Goal: Answer question/provide support: Share knowledge or assist other users

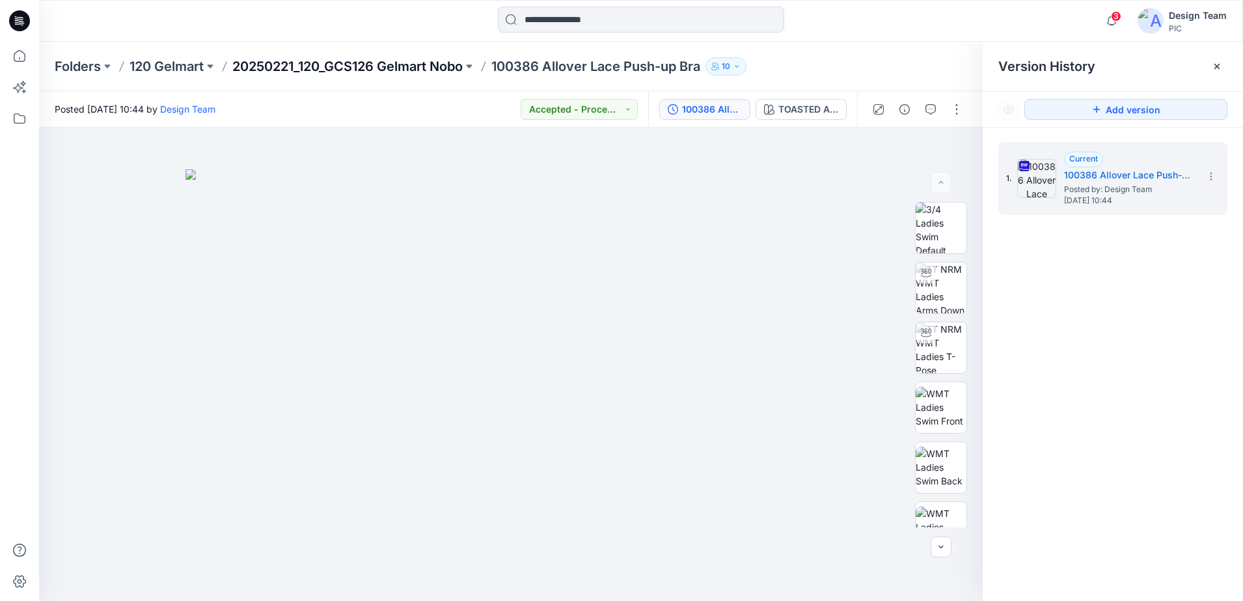
click at [406, 70] on p "20250221_120_GCS126 Gelmart Nobo" at bounding box center [347, 66] width 230 height 18
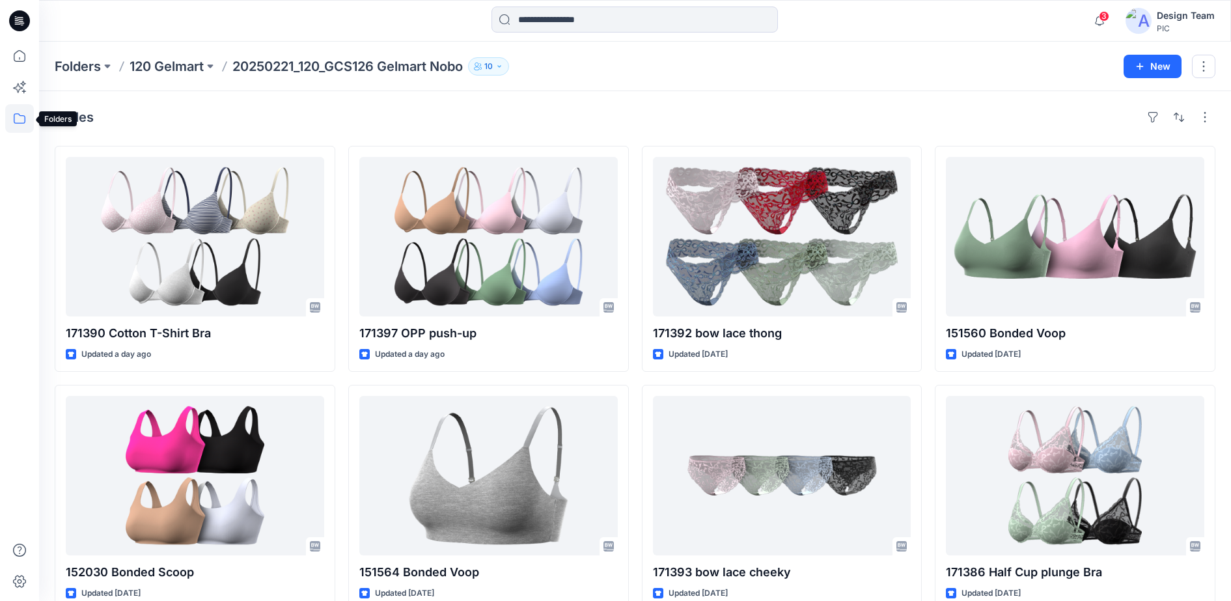
click at [18, 117] on icon at bounding box center [19, 118] width 29 height 29
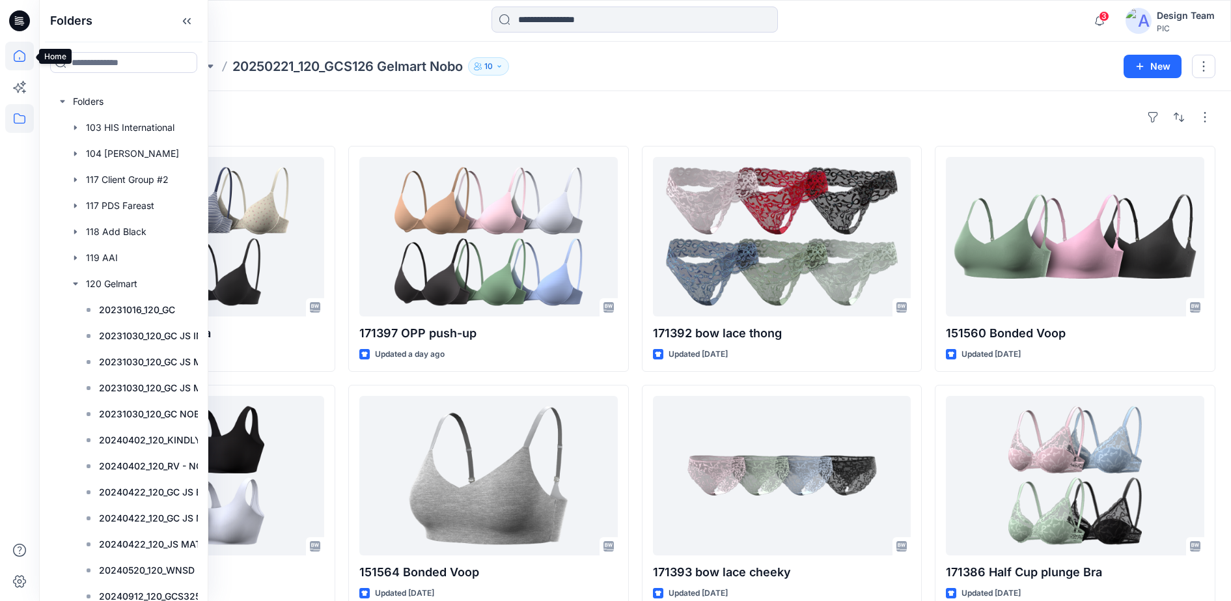
click at [20, 57] on icon at bounding box center [19, 56] width 29 height 29
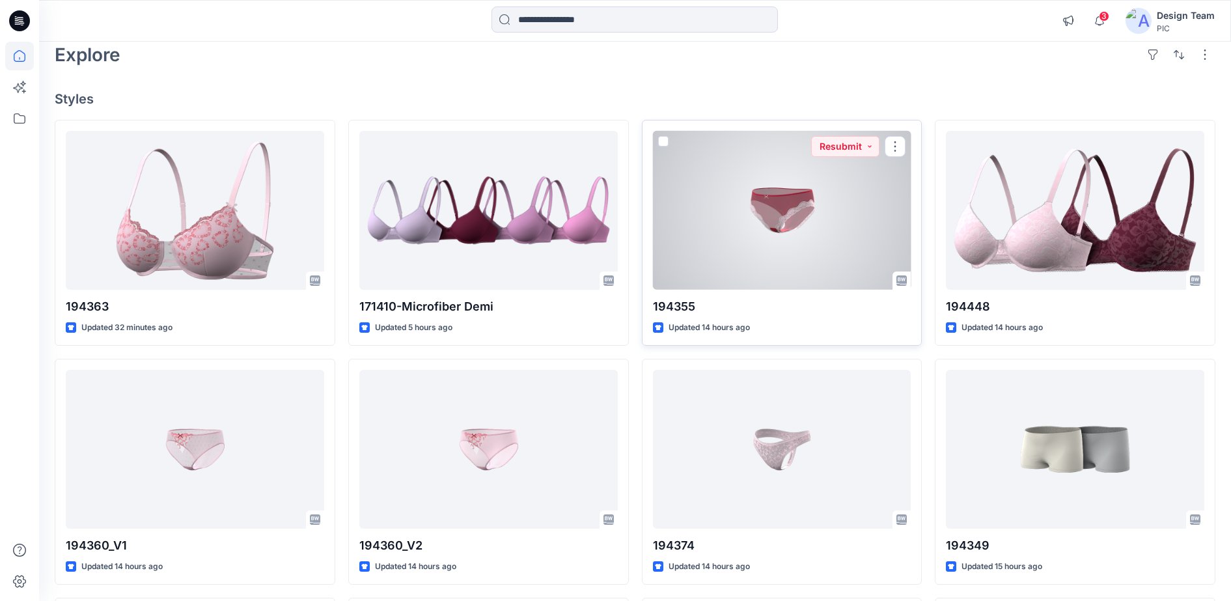
scroll to position [163, 0]
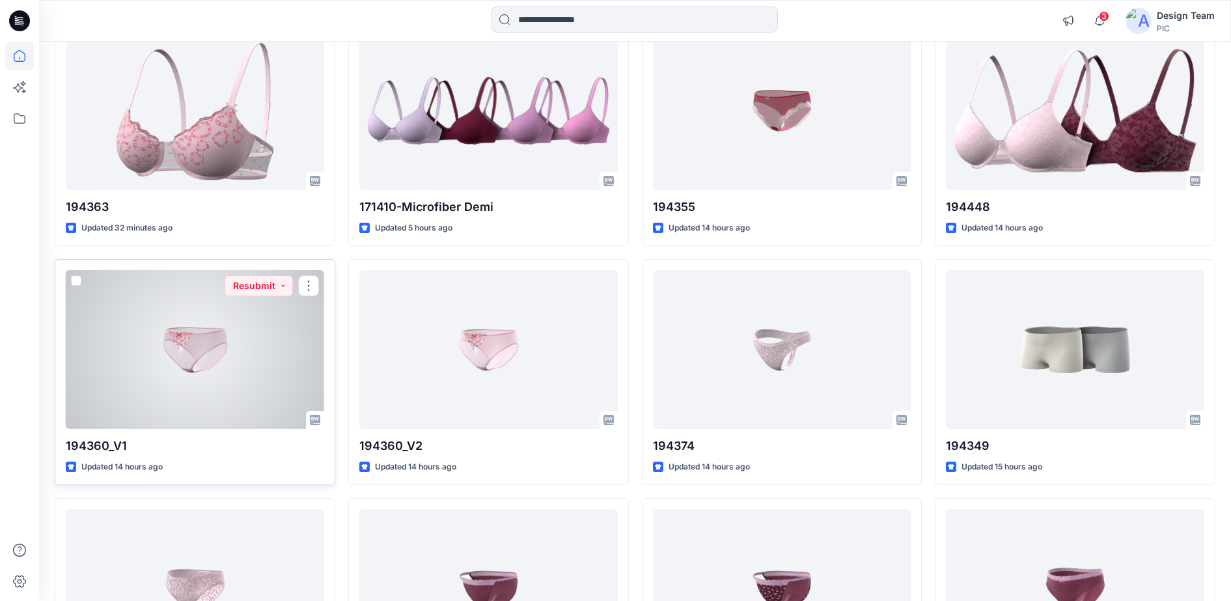
click at [241, 369] on div at bounding box center [195, 349] width 258 height 159
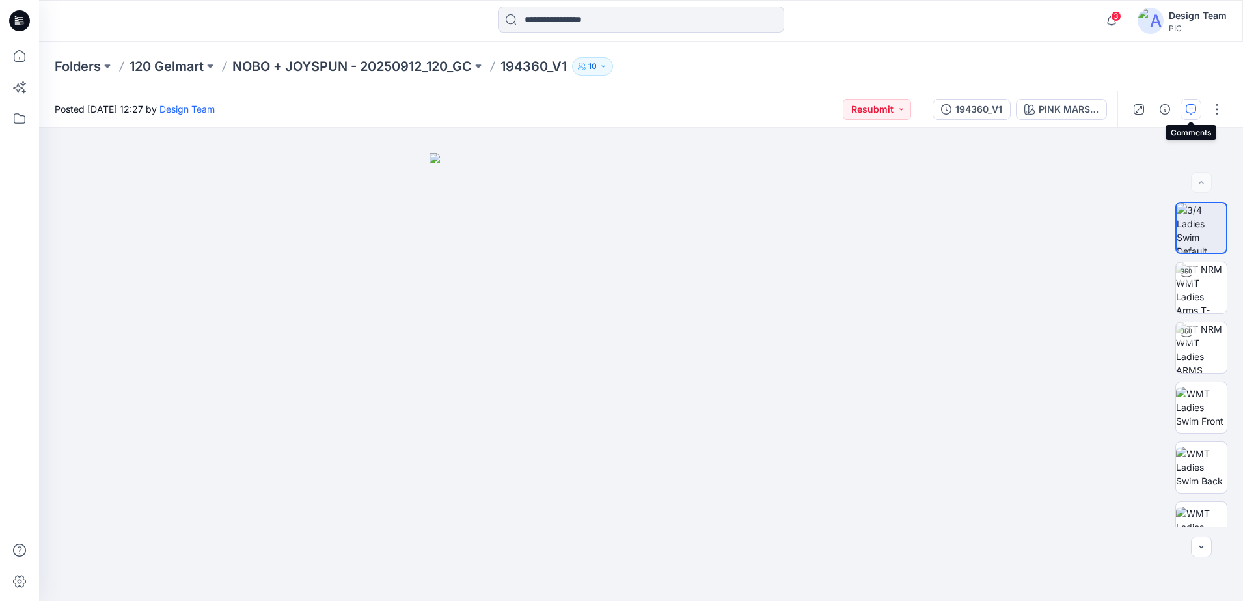
click at [1191, 109] on icon "button" at bounding box center [1191, 109] width 10 height 10
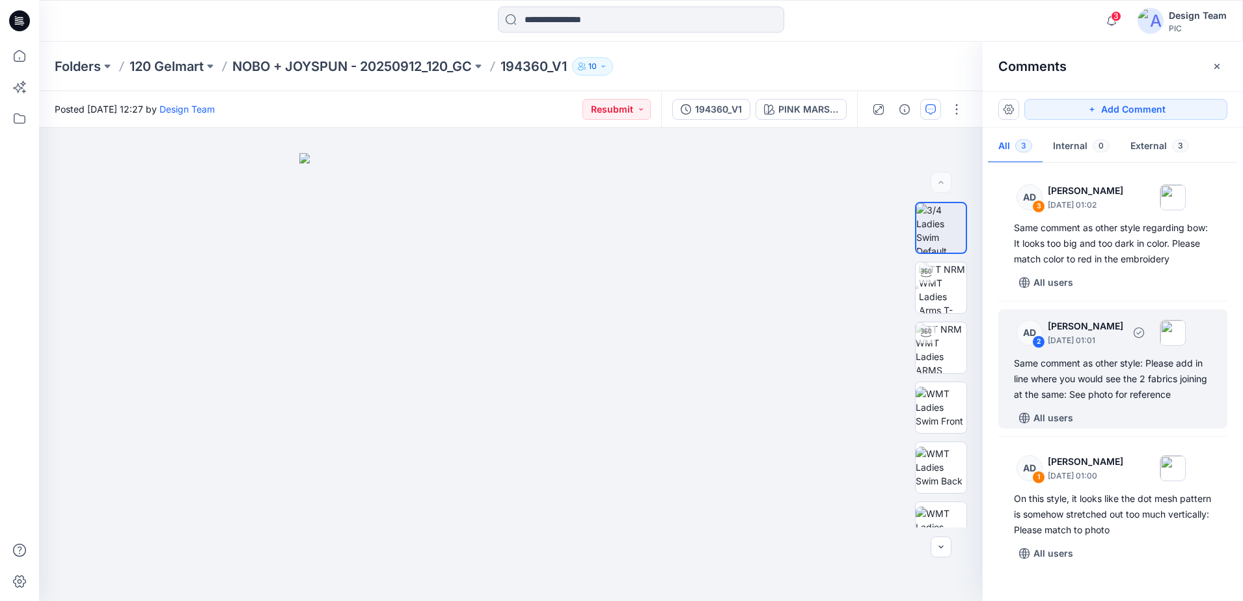
click at [1080, 344] on p "[DATE] 01:01" at bounding box center [1086, 340] width 76 height 13
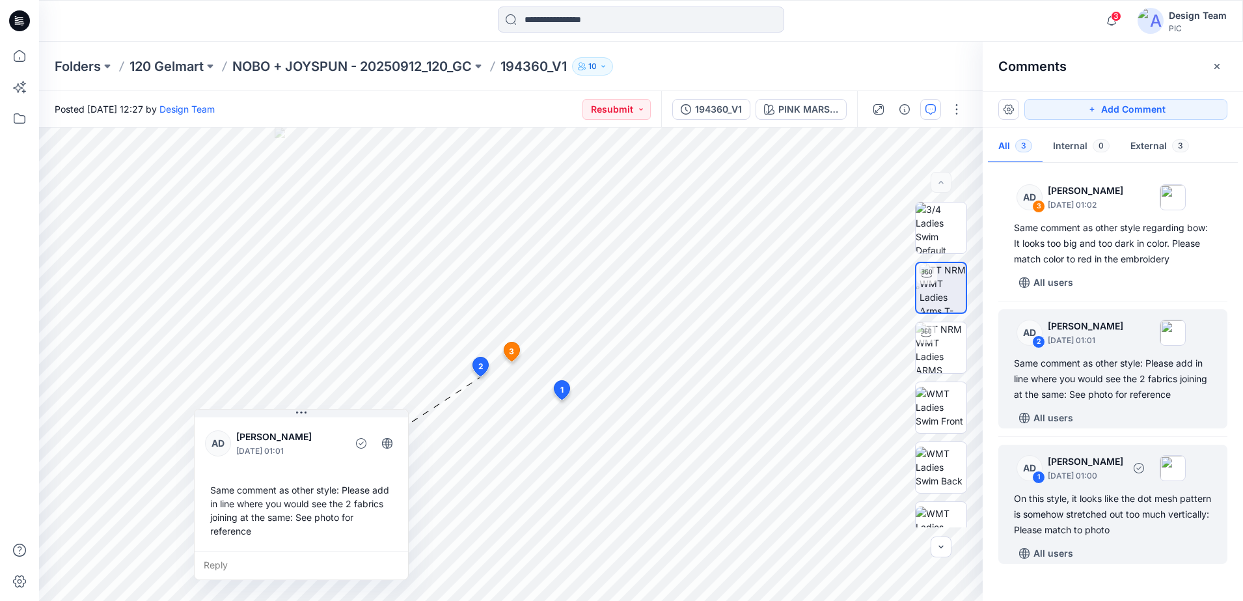
click at [1096, 523] on div "On this style, it looks like the dot mesh pattern is somehow stretched out too …" at bounding box center [1113, 514] width 198 height 47
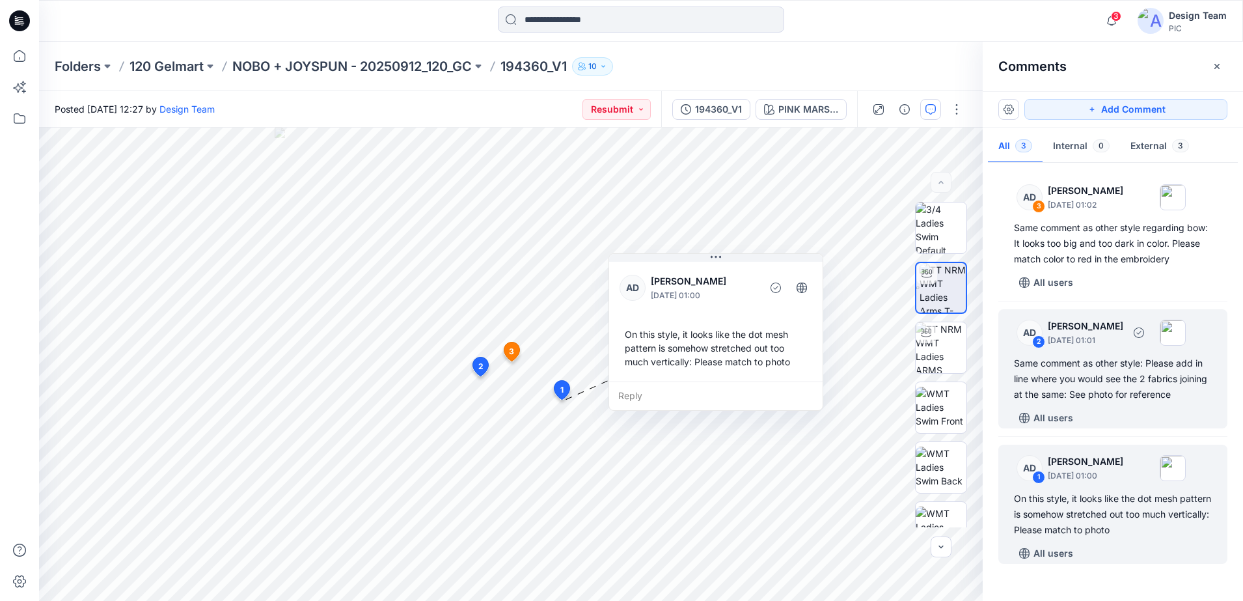
click at [1118, 394] on div "Same comment as other style: Please add in line where you would see the 2 fabri…" at bounding box center [1113, 378] width 198 height 47
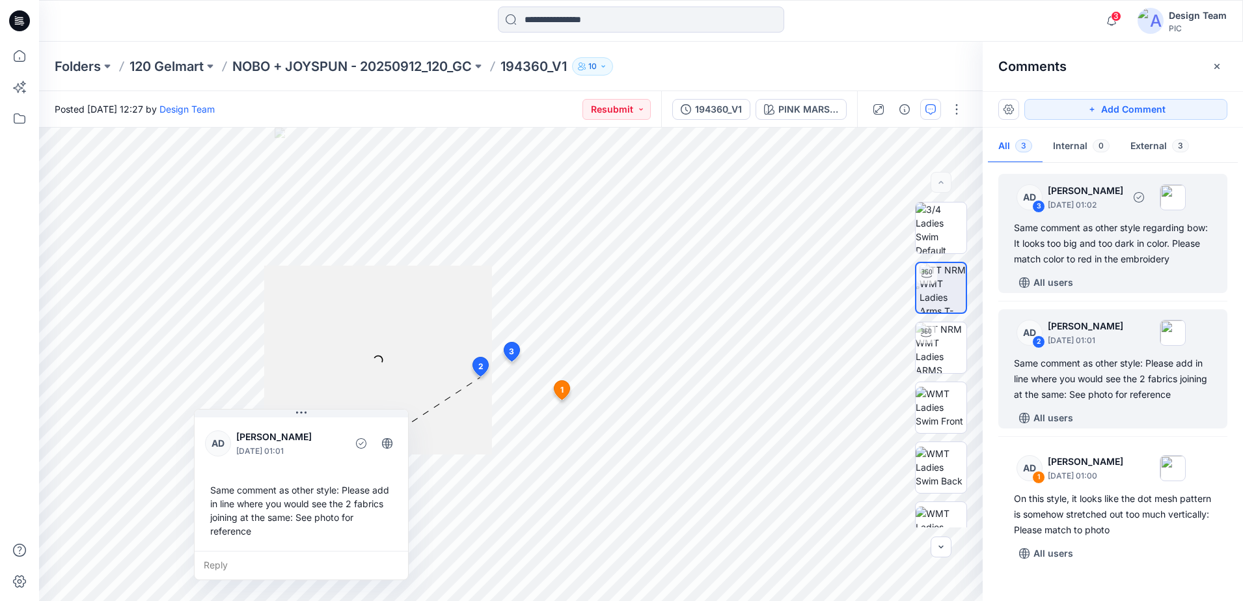
click at [1110, 266] on div "Same comment as other style regarding bow: It looks too big and too dark in col…" at bounding box center [1113, 243] width 198 height 47
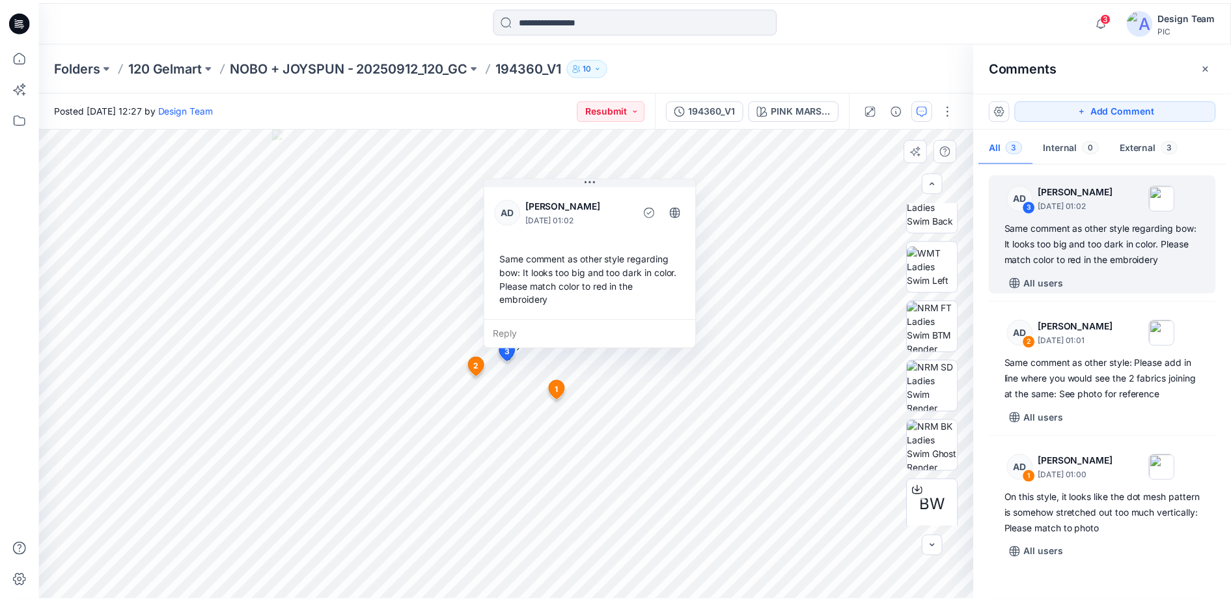
scroll to position [266, 0]
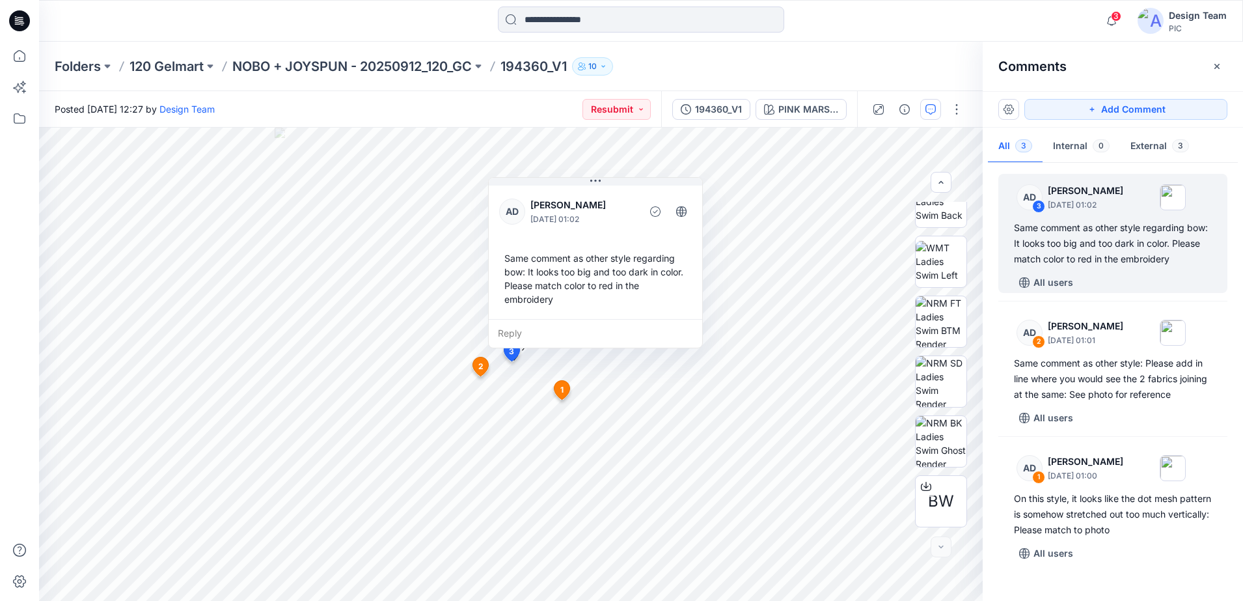
click at [536, 72] on p "194360_V1" at bounding box center [534, 66] width 66 height 18
click at [540, 63] on p "194360_V1" at bounding box center [534, 66] width 66 height 18
click at [941, 541] on div at bounding box center [941, 546] width 21 height 21
click at [318, 64] on p "NOBO + JOYSPUN - 20250912_120_GC" at bounding box center [352, 66] width 240 height 18
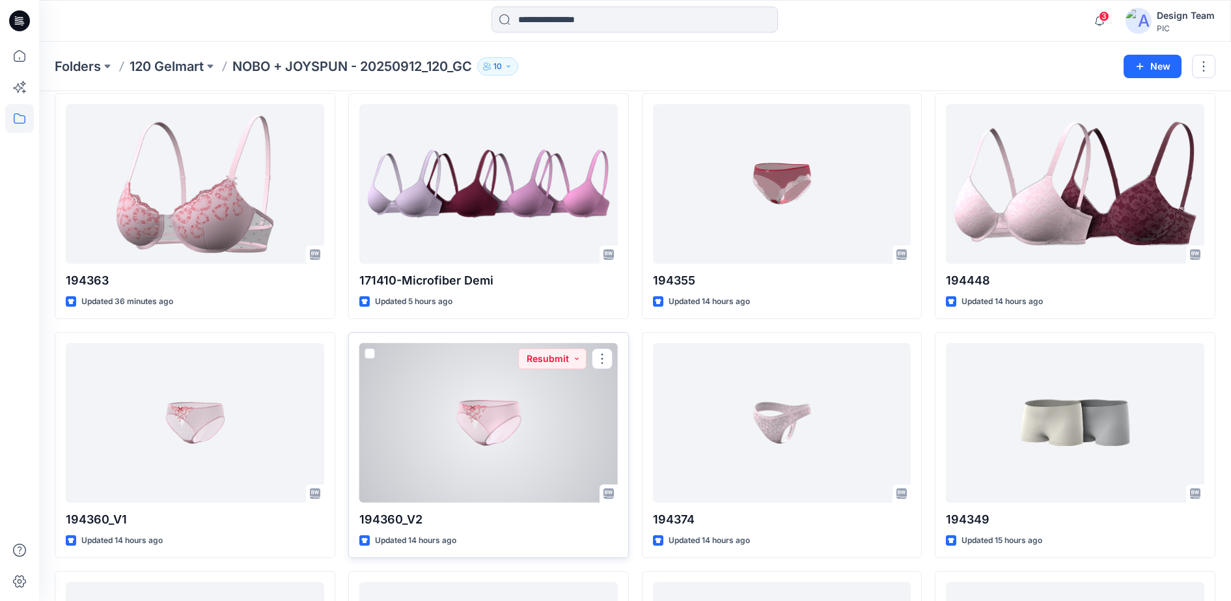
scroll to position [81, 0]
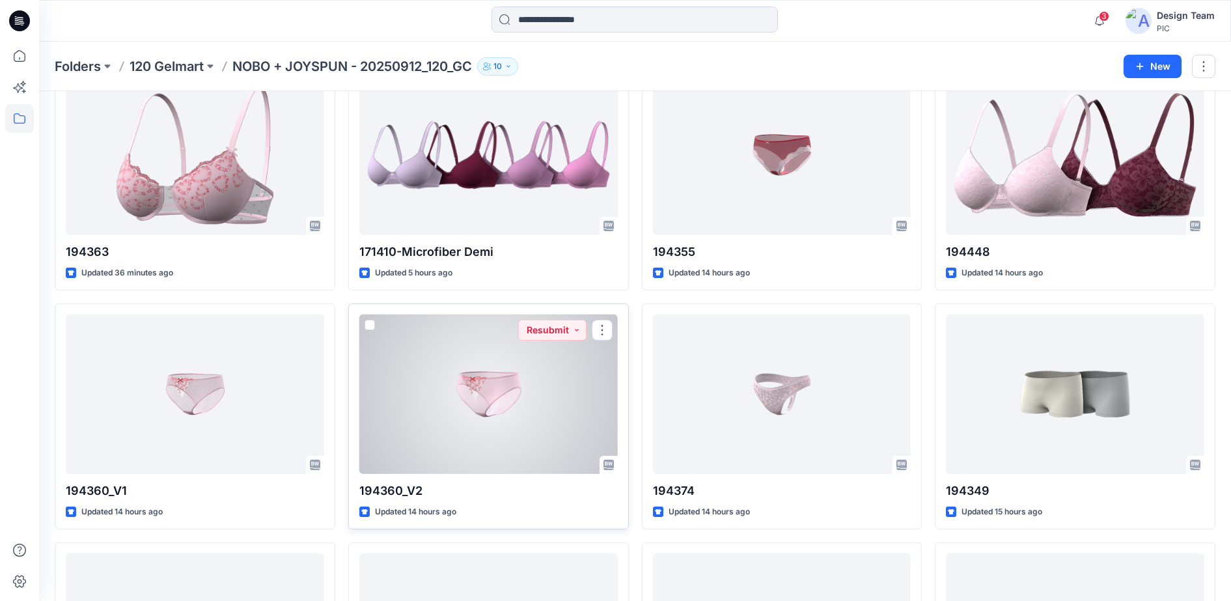
click at [491, 378] on div at bounding box center [488, 393] width 258 height 159
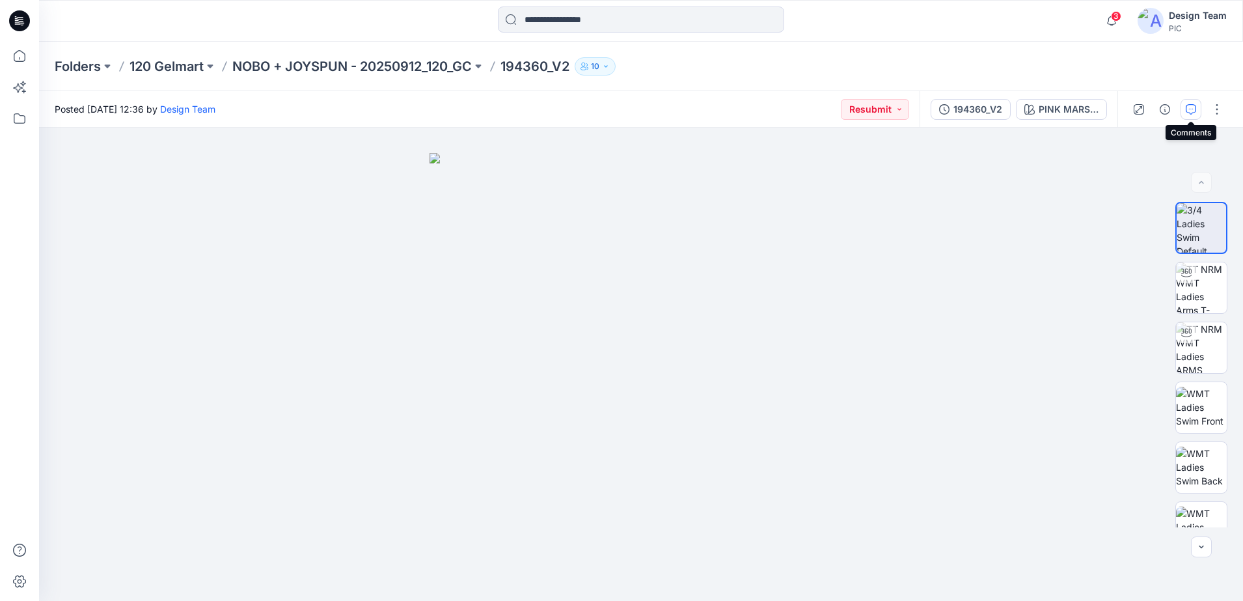
click at [1191, 112] on icon "button" at bounding box center [1191, 109] width 10 height 10
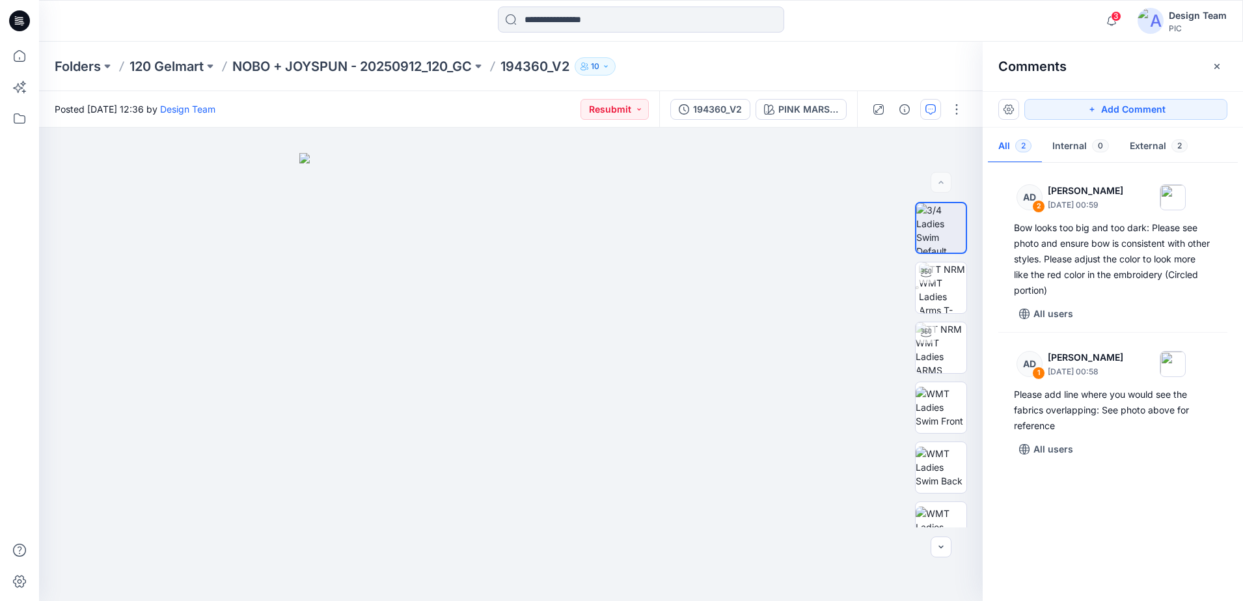
click at [514, 68] on p "194360_V2" at bounding box center [535, 66] width 69 height 18
click at [536, 64] on p "194360_V2" at bounding box center [535, 66] width 69 height 18
click at [452, 61] on p "NOBO + JOYSPUN - 20250912_120_GC" at bounding box center [352, 66] width 240 height 18
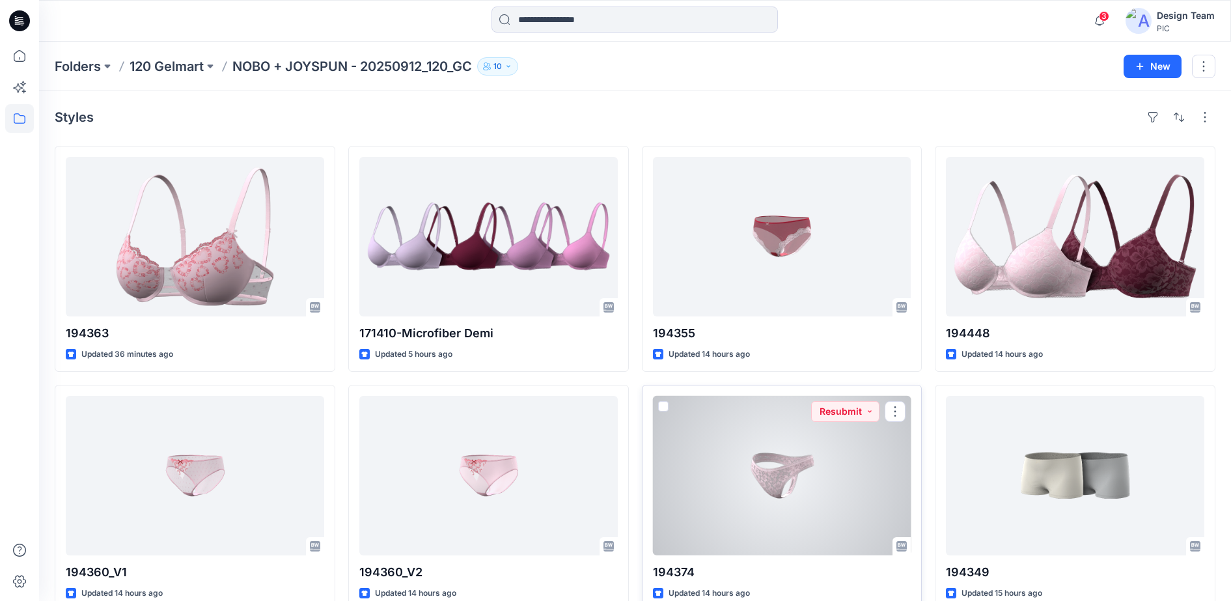
click at [778, 478] on div at bounding box center [782, 475] width 258 height 159
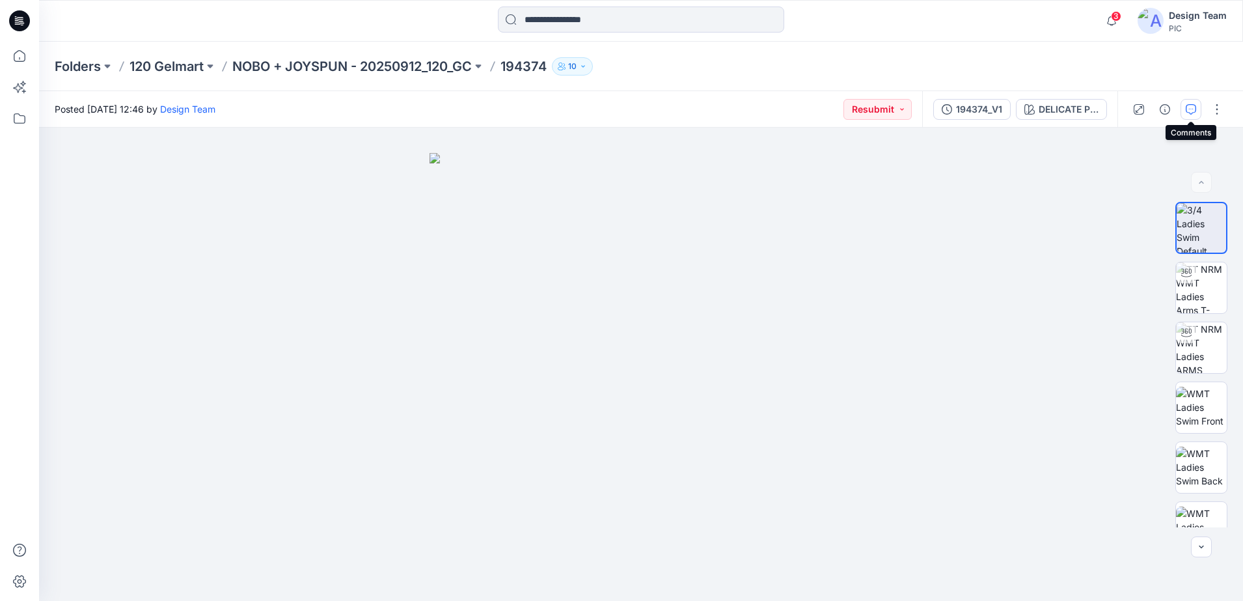
click at [1190, 110] on icon "button" at bounding box center [1191, 109] width 10 height 10
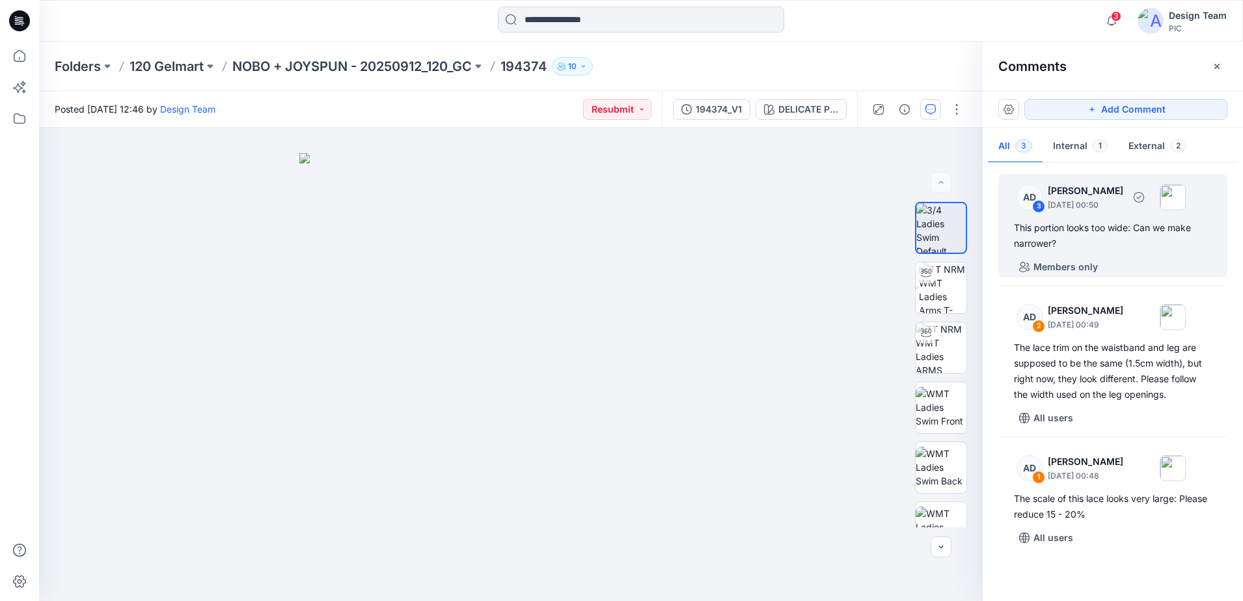
click at [1121, 249] on div "This portion looks too wide: Can we make narrower?" at bounding box center [1113, 235] width 198 height 31
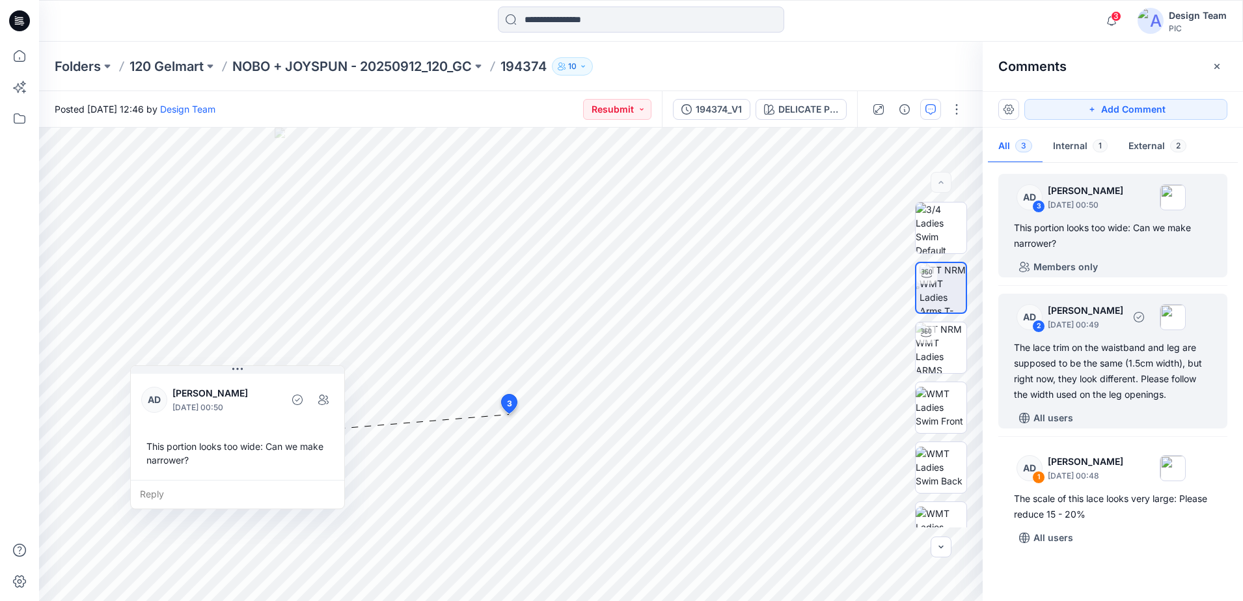
click at [1041, 321] on div "2" at bounding box center [1038, 326] width 13 height 13
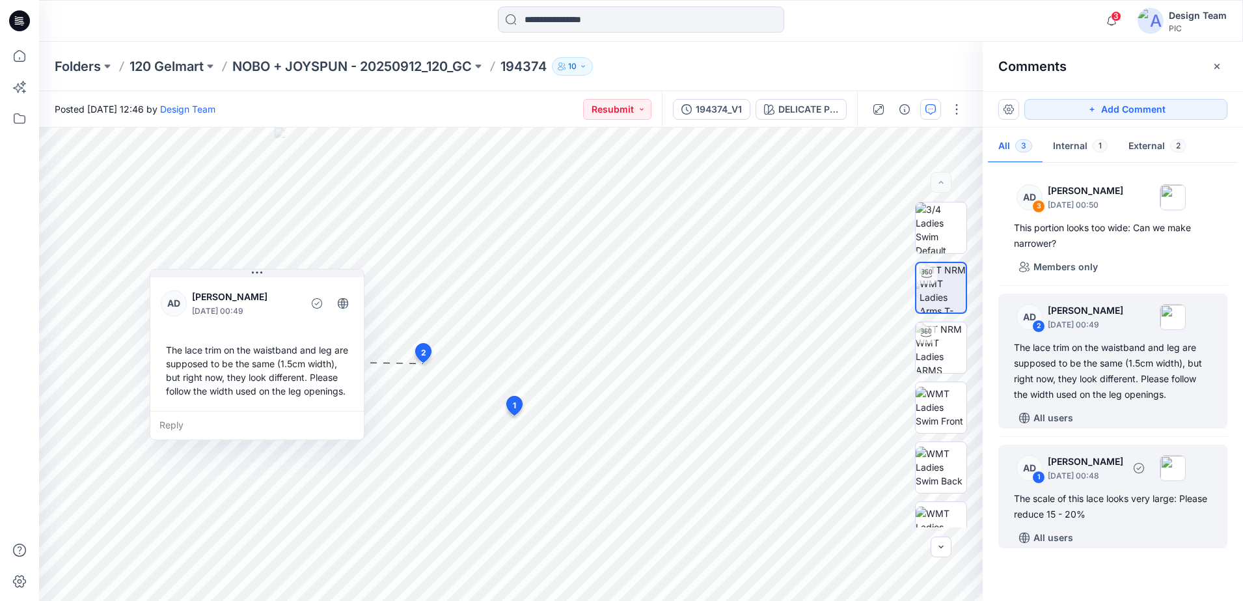
click at [1028, 469] on div "AD" at bounding box center [1030, 468] width 26 height 26
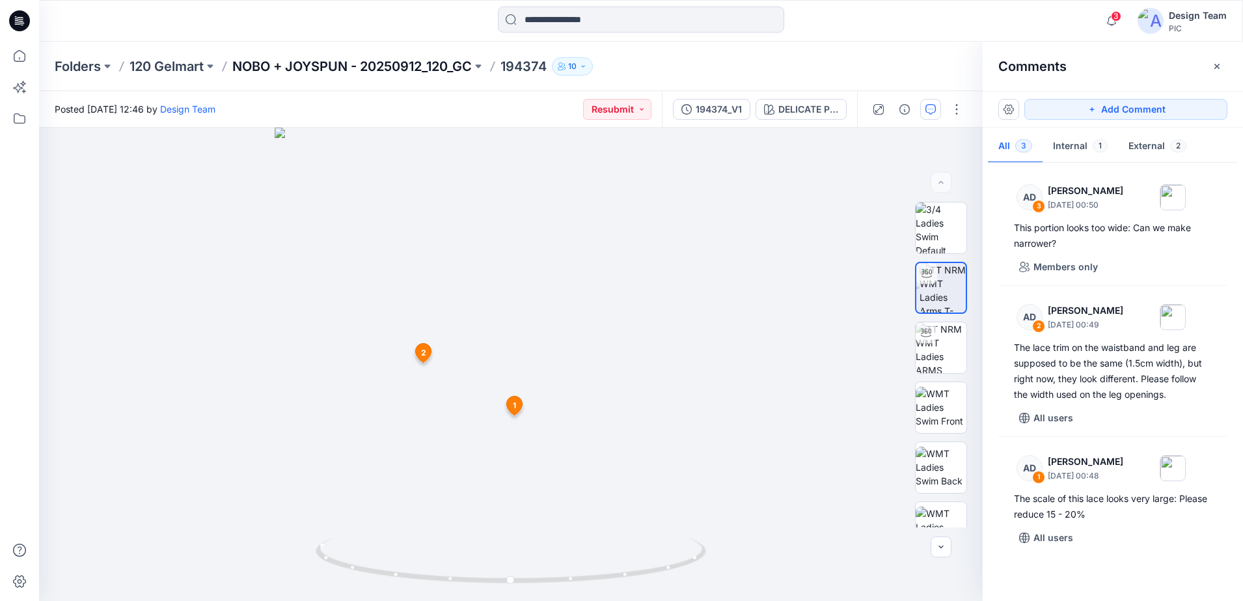
click at [400, 65] on p "NOBO + JOYSPUN - 20250912_120_GC" at bounding box center [352, 66] width 240 height 18
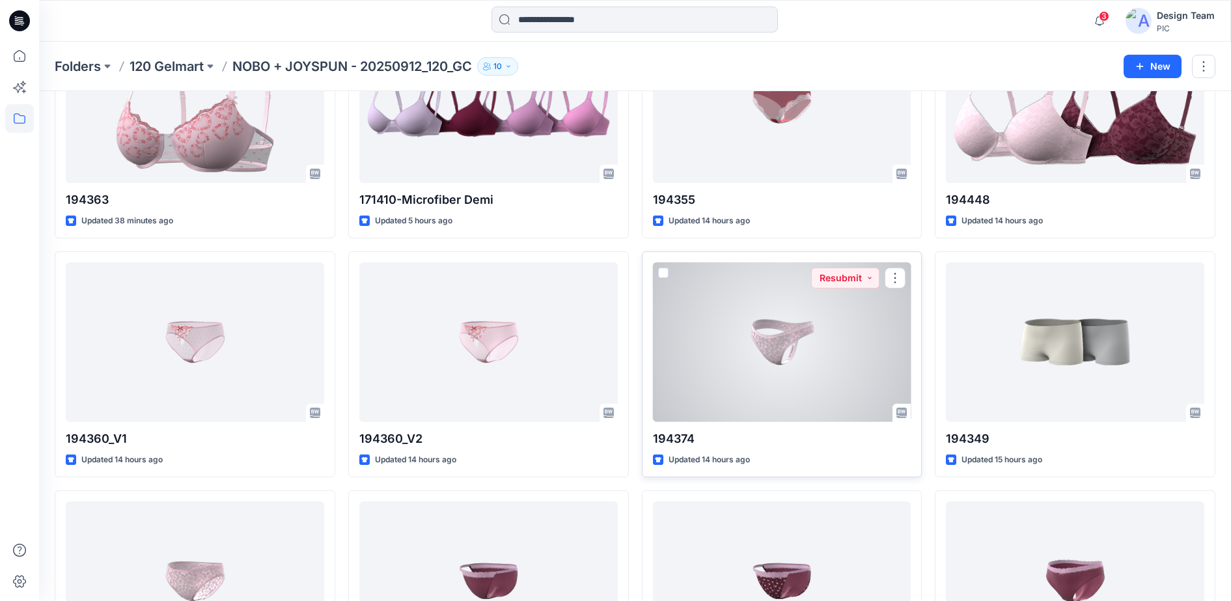
scroll to position [163, 0]
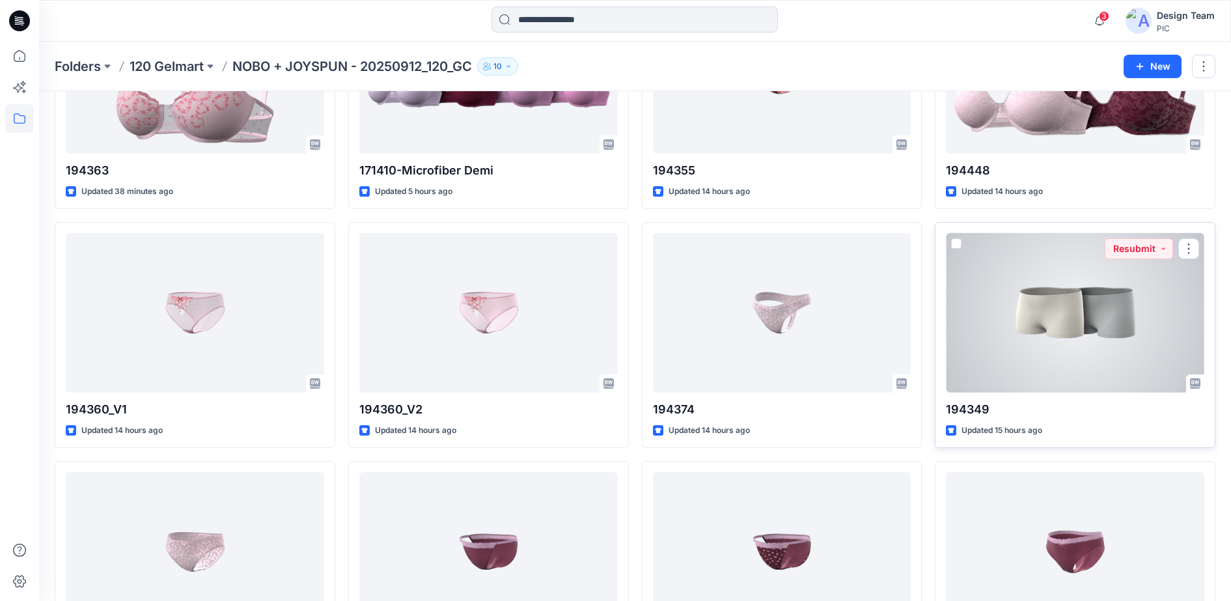
click at [1036, 336] on div at bounding box center [1075, 312] width 258 height 159
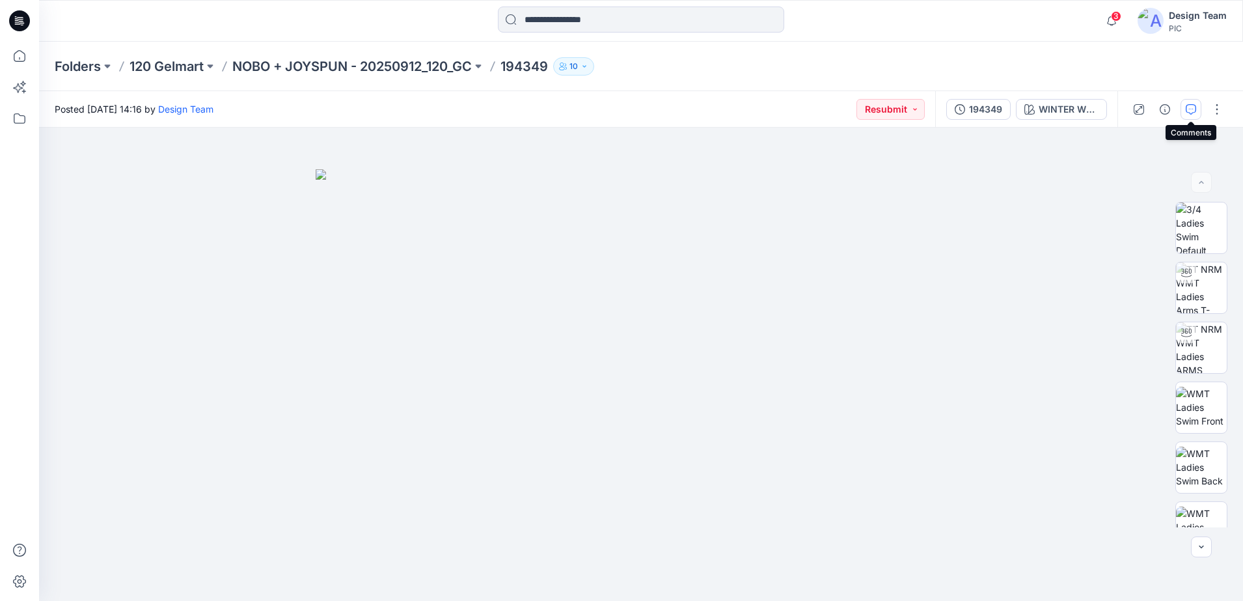
click at [1195, 111] on icon "button" at bounding box center [1191, 109] width 10 height 10
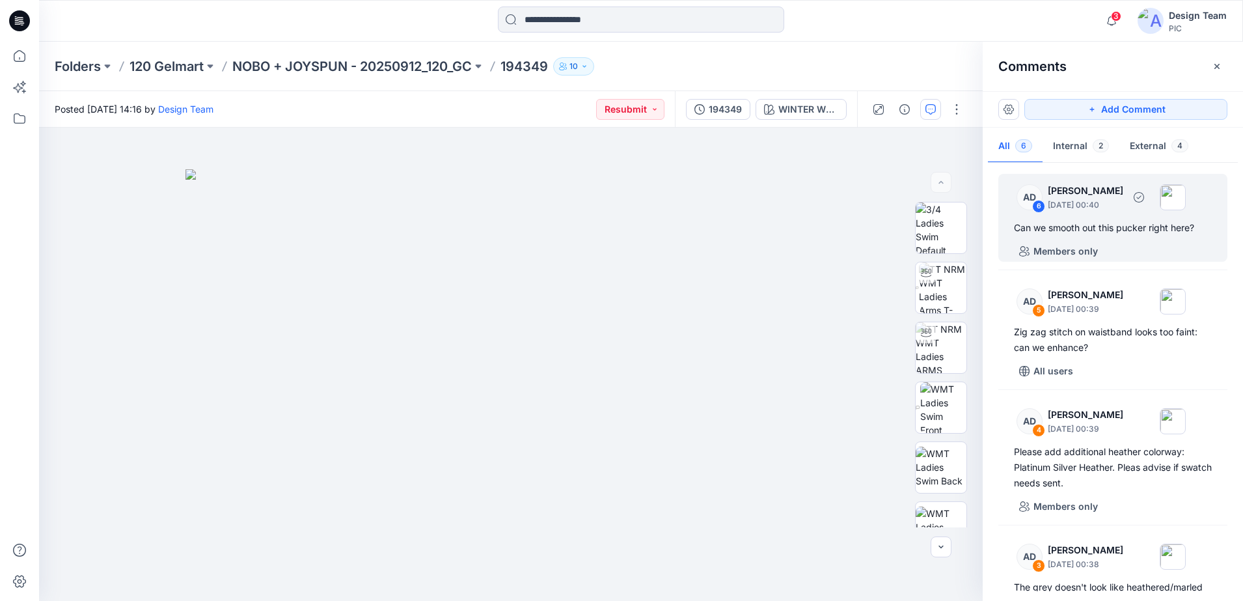
click at [1026, 208] on div "AD" at bounding box center [1030, 197] width 26 height 26
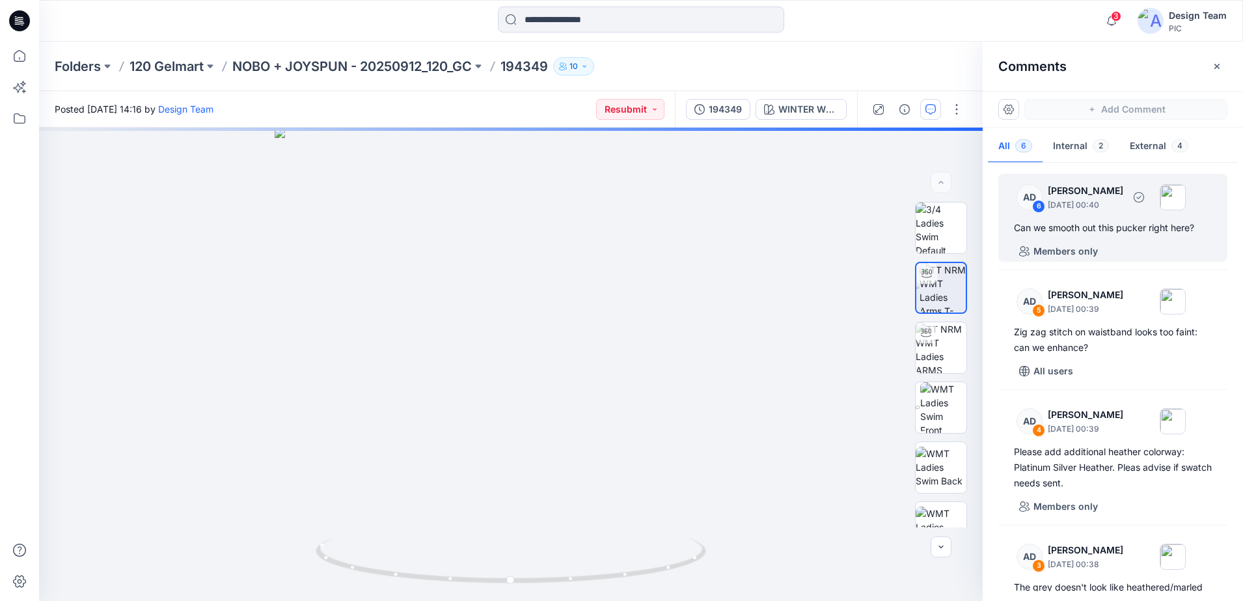
click at [1030, 197] on div "AD" at bounding box center [1030, 197] width 26 height 26
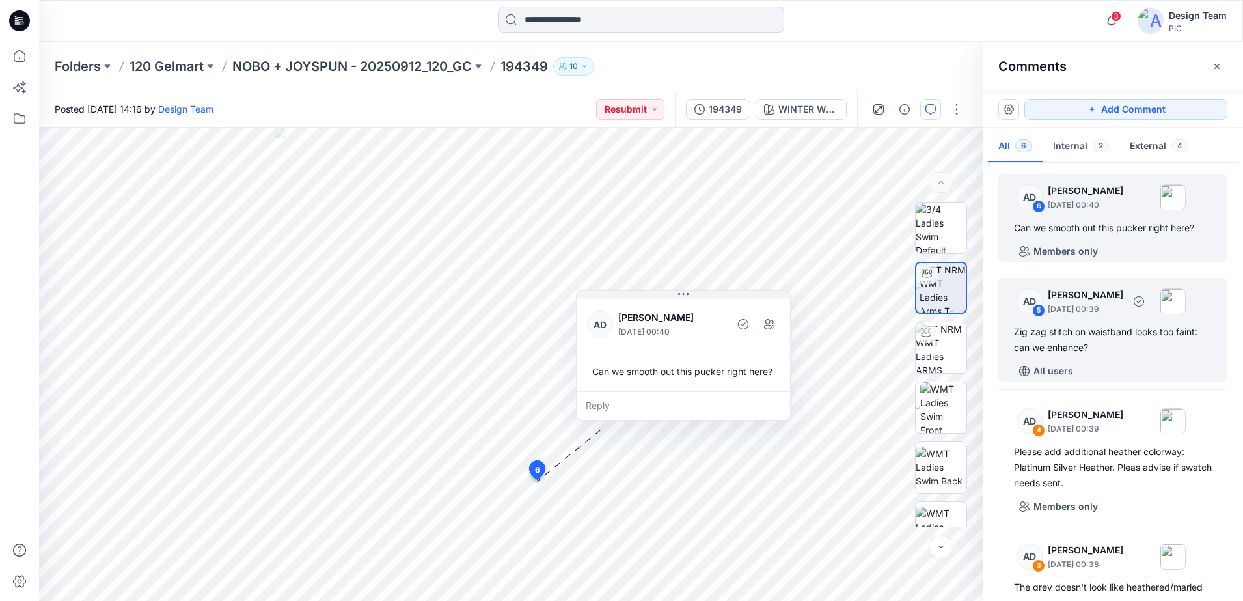
click at [1030, 300] on div "AD" at bounding box center [1030, 301] width 26 height 26
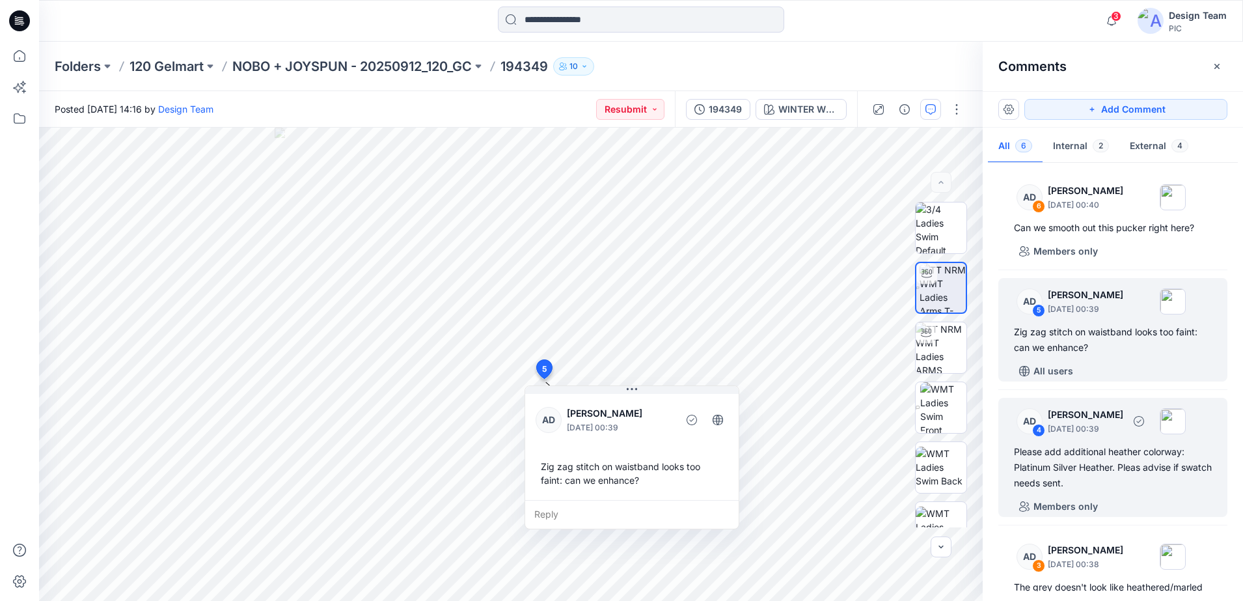
click at [1037, 416] on div "AD" at bounding box center [1030, 421] width 26 height 26
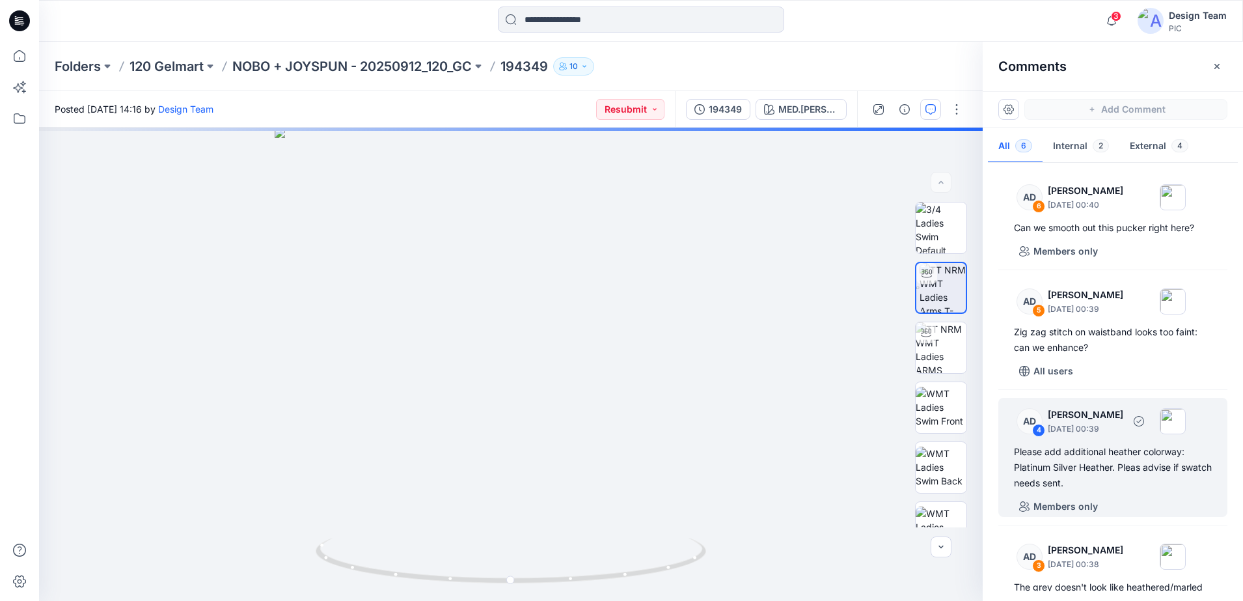
click at [1034, 422] on div "AD" at bounding box center [1030, 421] width 26 height 26
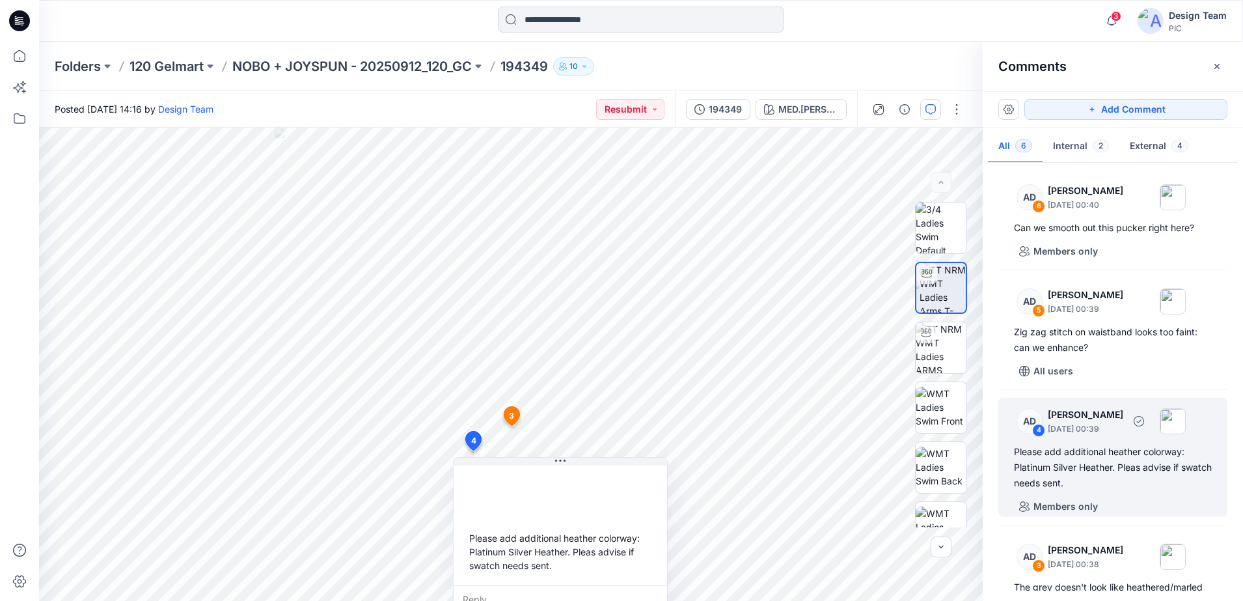
click at [1047, 426] on div "AD 4 [PERSON_NAME] [DATE] 00:39" at bounding box center [1096, 421] width 180 height 36
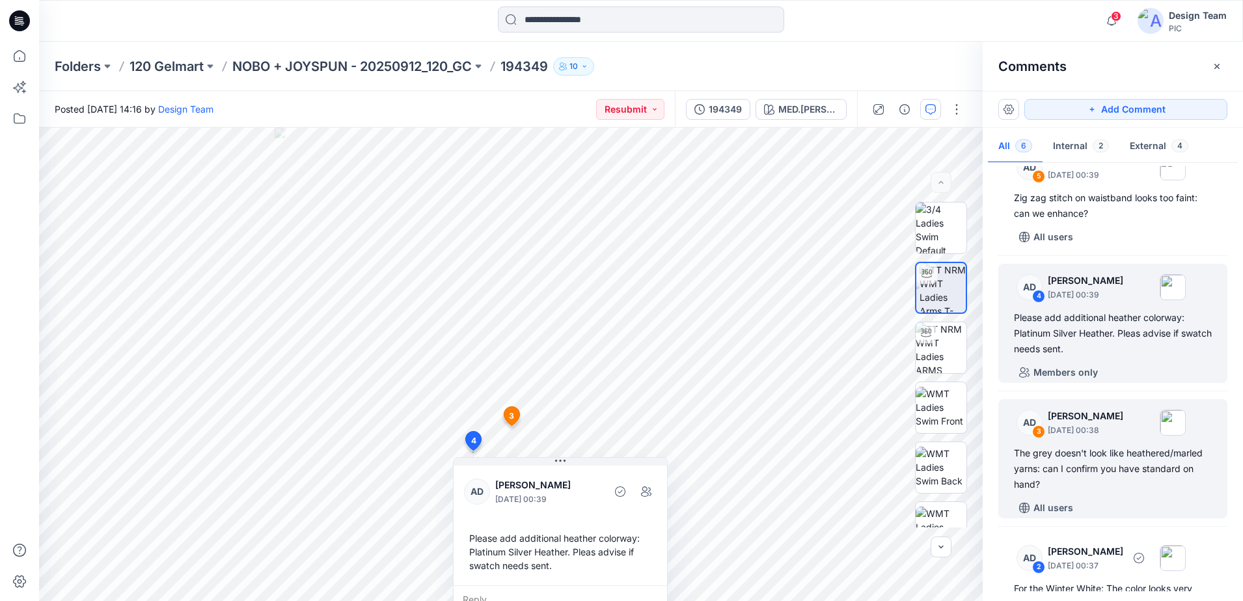
scroll to position [163, 0]
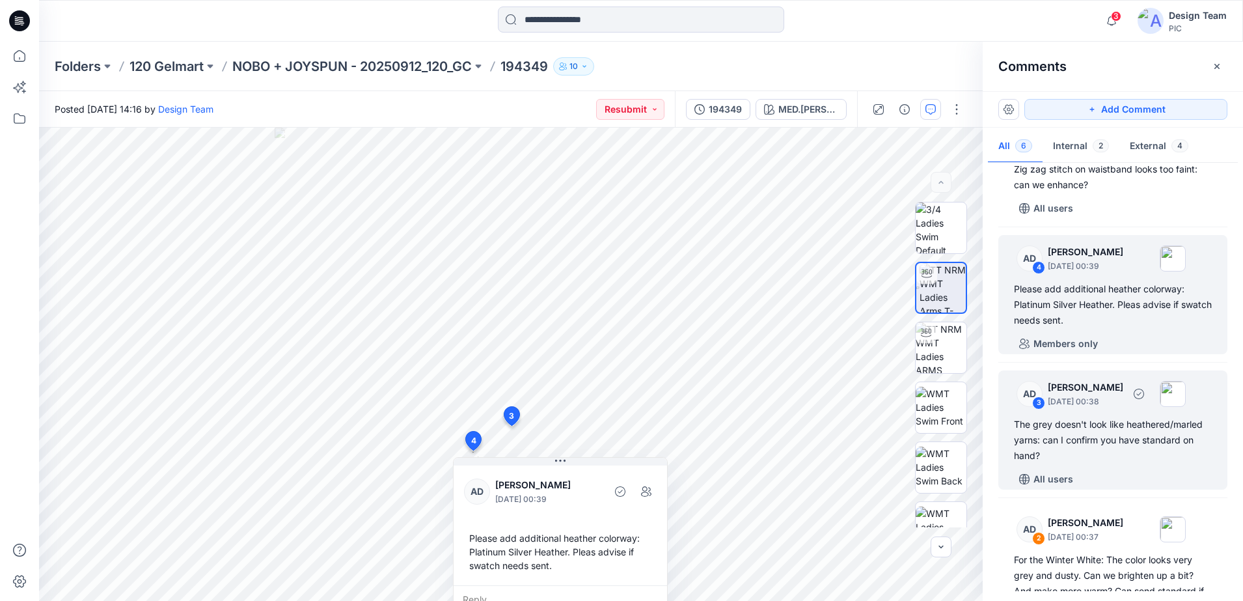
click at [1029, 396] on div "AD" at bounding box center [1030, 394] width 26 height 26
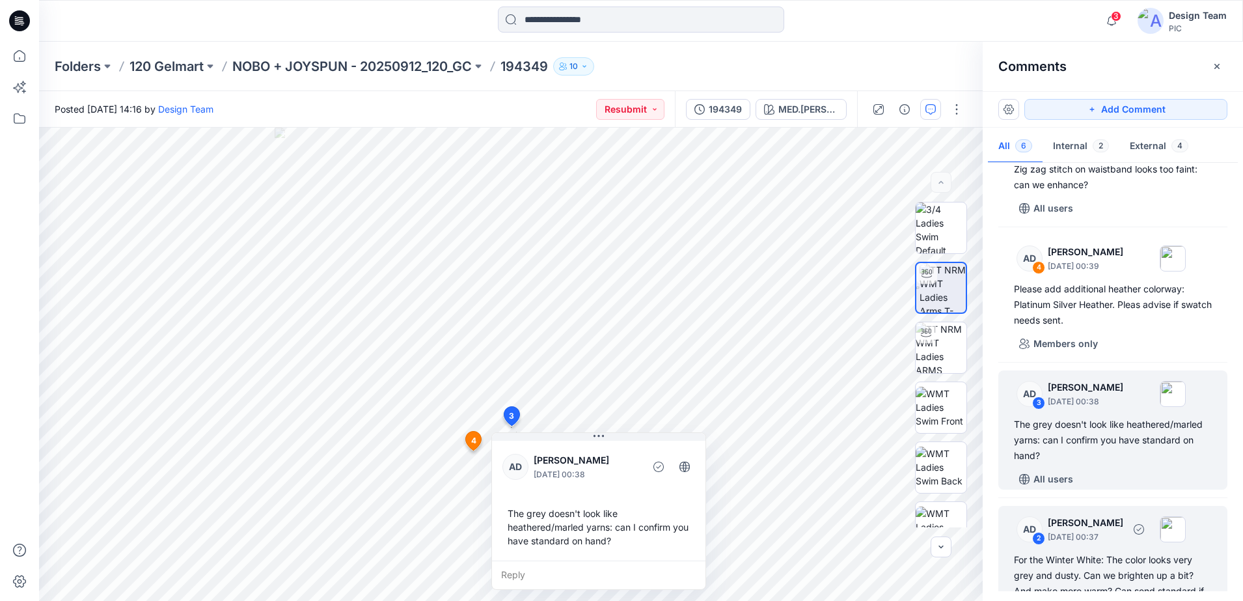
click at [1028, 522] on div "AD" at bounding box center [1030, 529] width 26 height 26
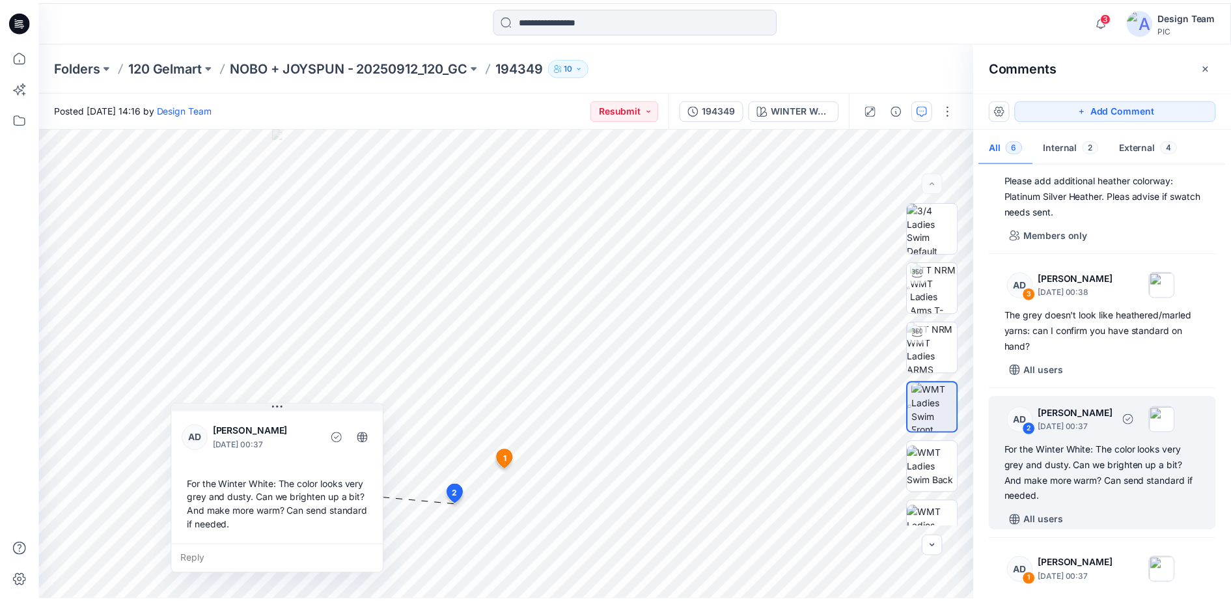
scroll to position [355, 0]
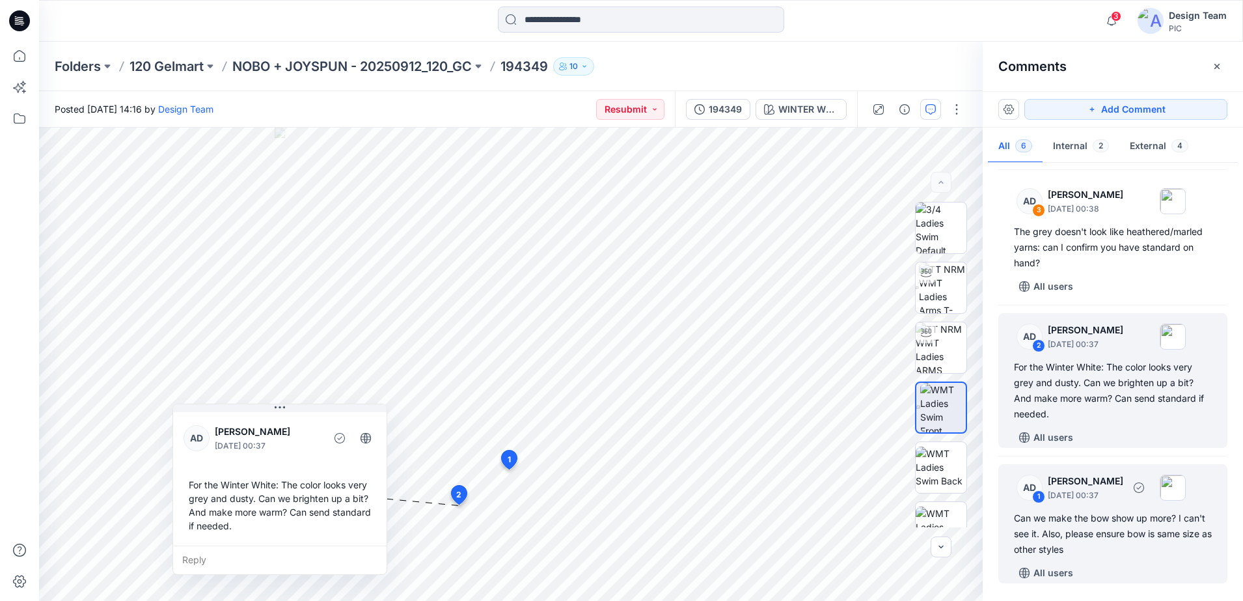
click at [1031, 485] on div "AD" at bounding box center [1030, 487] width 26 height 26
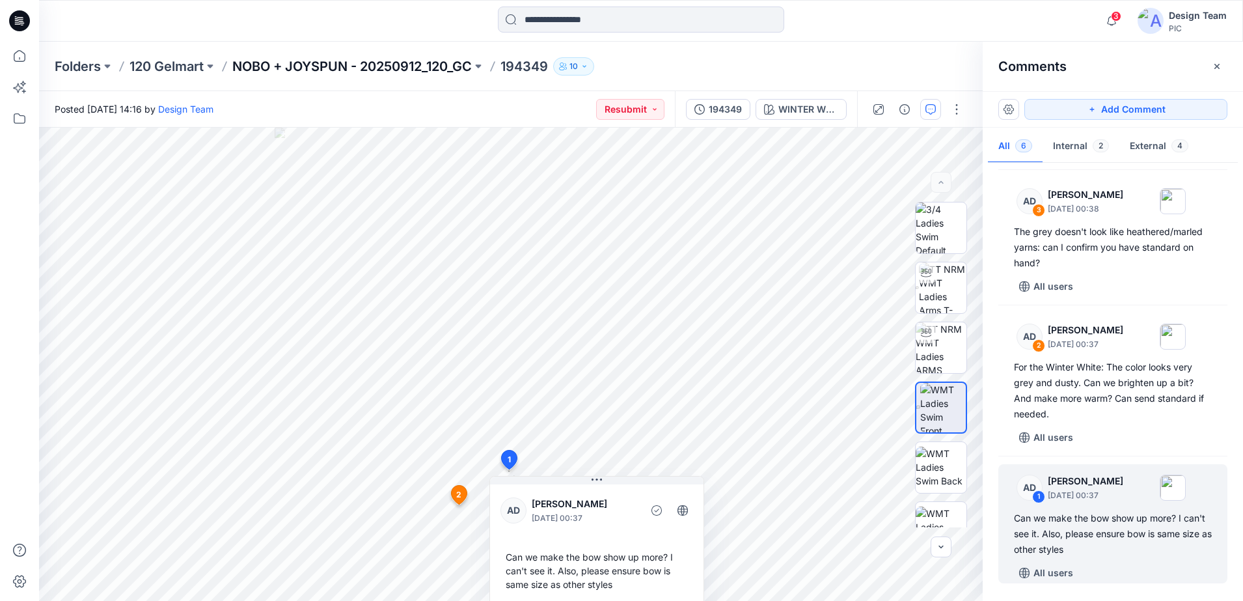
click at [423, 70] on p "NOBO + JOYSPUN - 20250912_120_GC" at bounding box center [352, 66] width 240 height 18
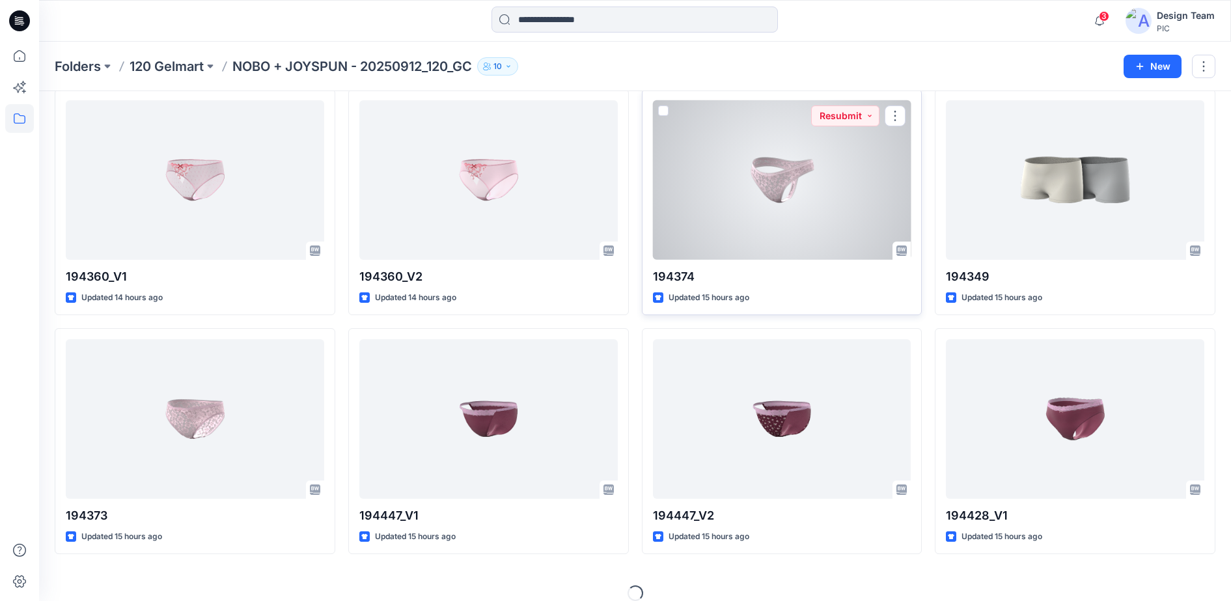
scroll to position [311, 0]
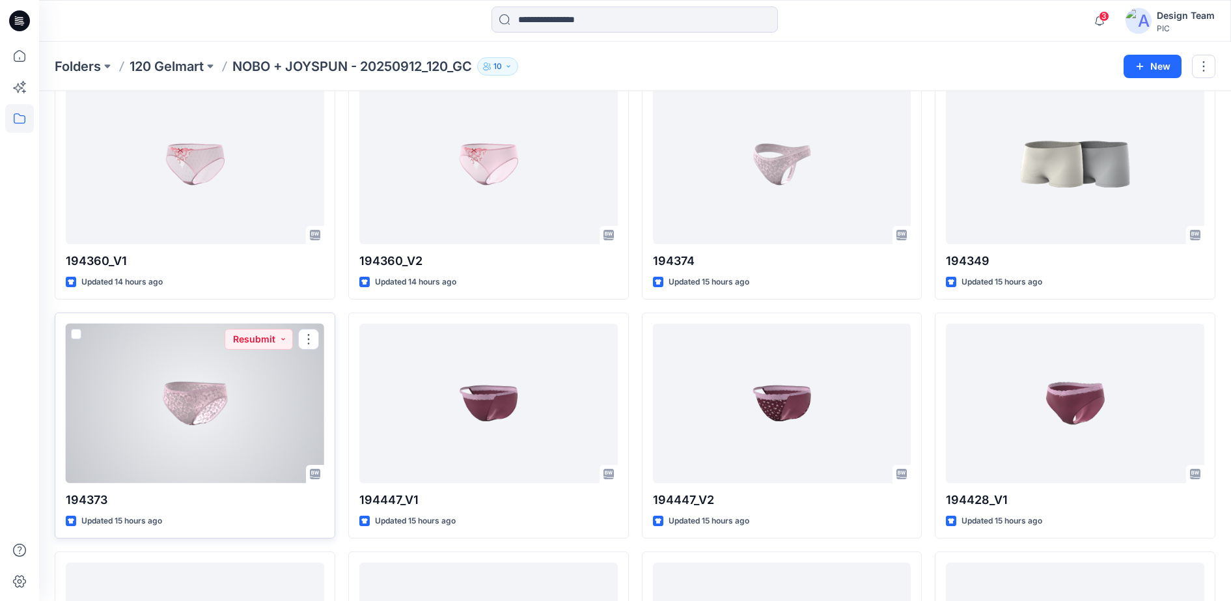
click at [203, 396] on div at bounding box center [195, 402] width 258 height 159
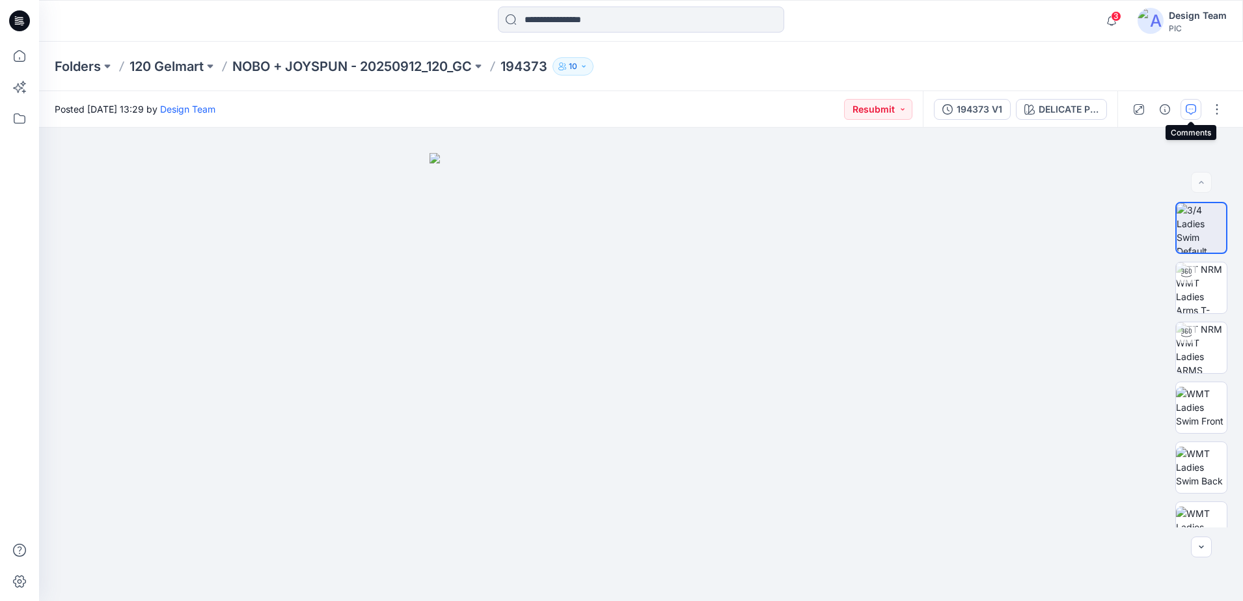
click at [1190, 109] on icon "button" at bounding box center [1191, 109] width 10 height 10
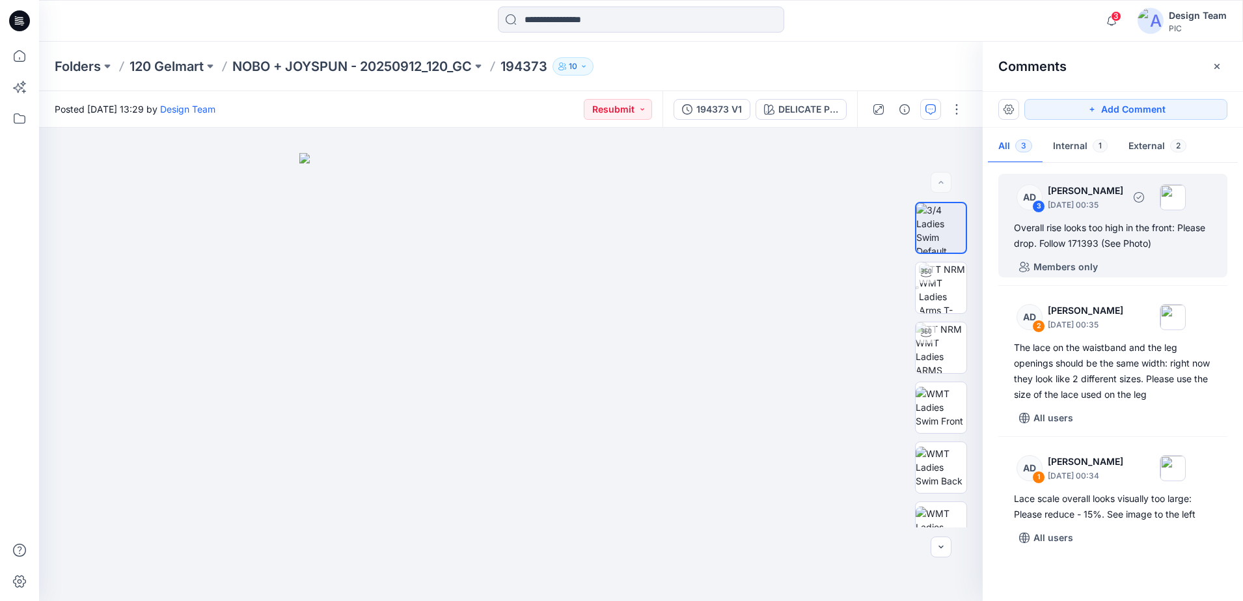
click at [1133, 254] on div "AD 3 [PERSON_NAME] [DATE] 00:35 Overall rise looks too high in the front: Pleas…" at bounding box center [1112, 225] width 229 height 103
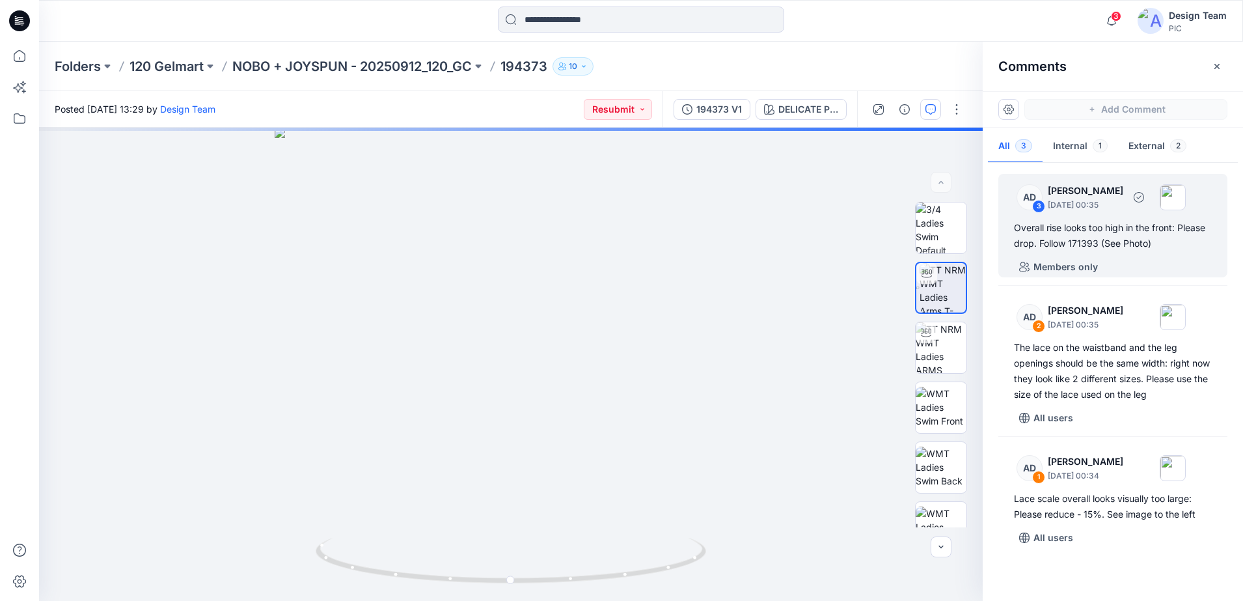
click at [1035, 209] on div "3" at bounding box center [1038, 206] width 13 height 13
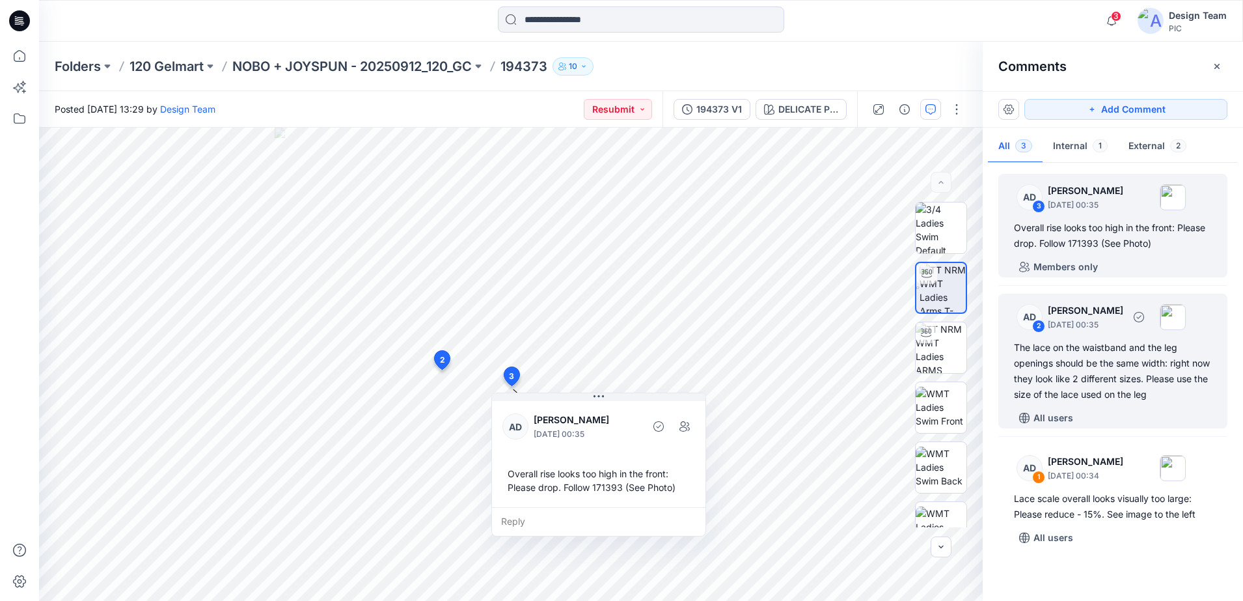
click at [1041, 323] on div "2" at bounding box center [1038, 326] width 13 height 13
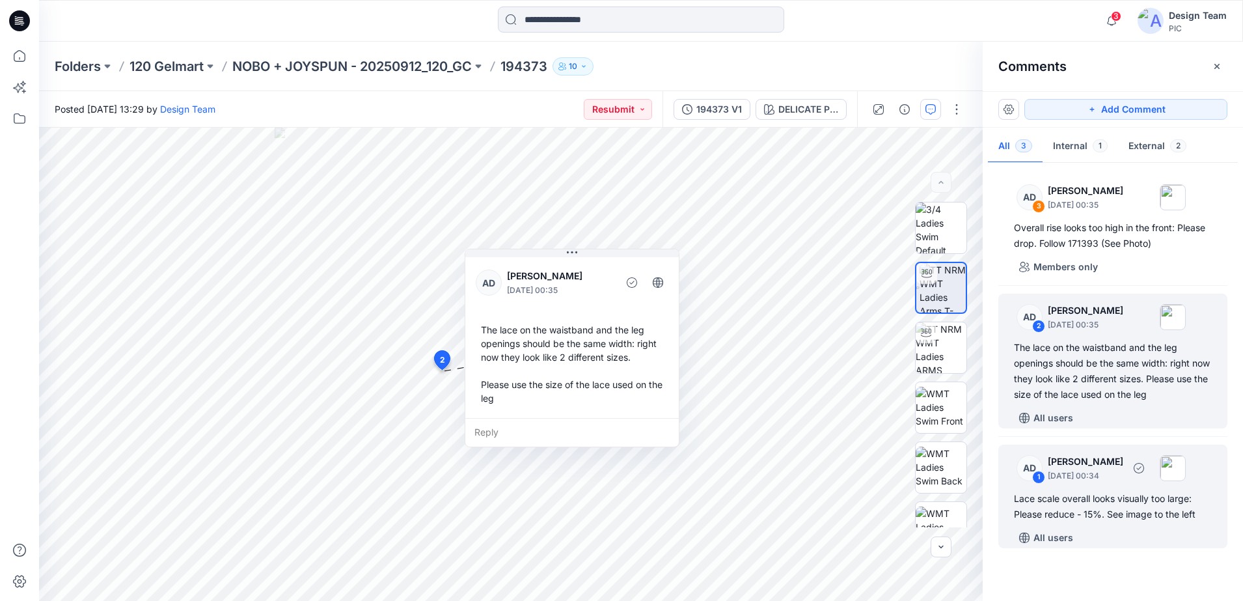
click at [1043, 467] on div "AD 1 [PERSON_NAME] [DATE] 00:34" at bounding box center [1096, 468] width 180 height 36
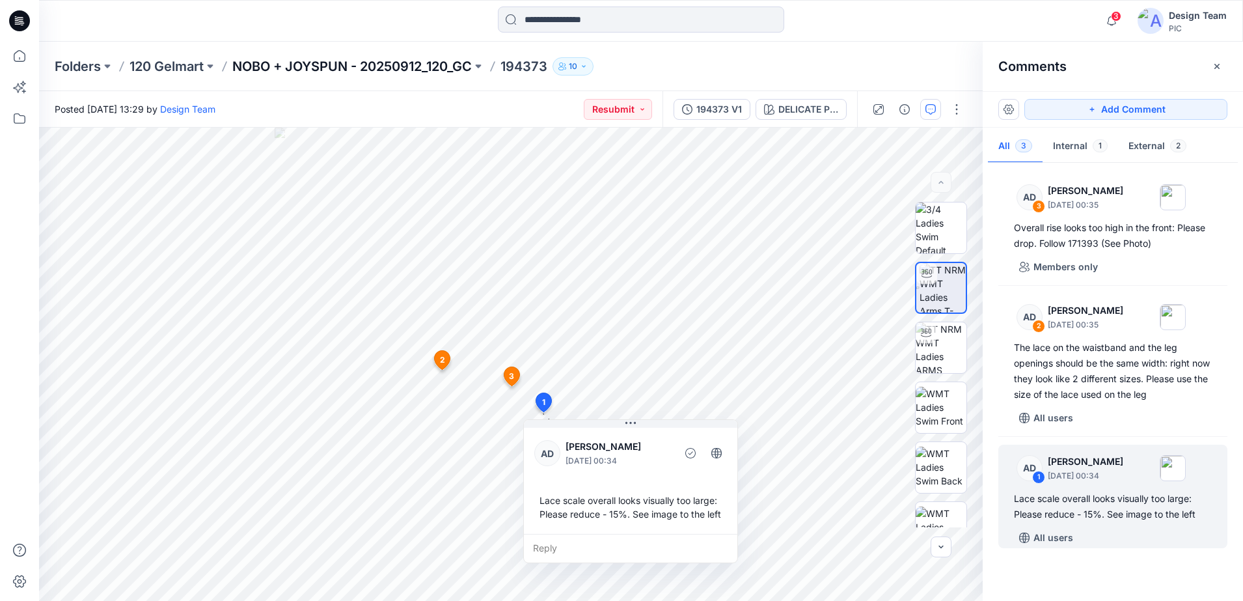
click at [415, 65] on p "NOBO + JOYSPUN - 20250912_120_GC" at bounding box center [352, 66] width 240 height 18
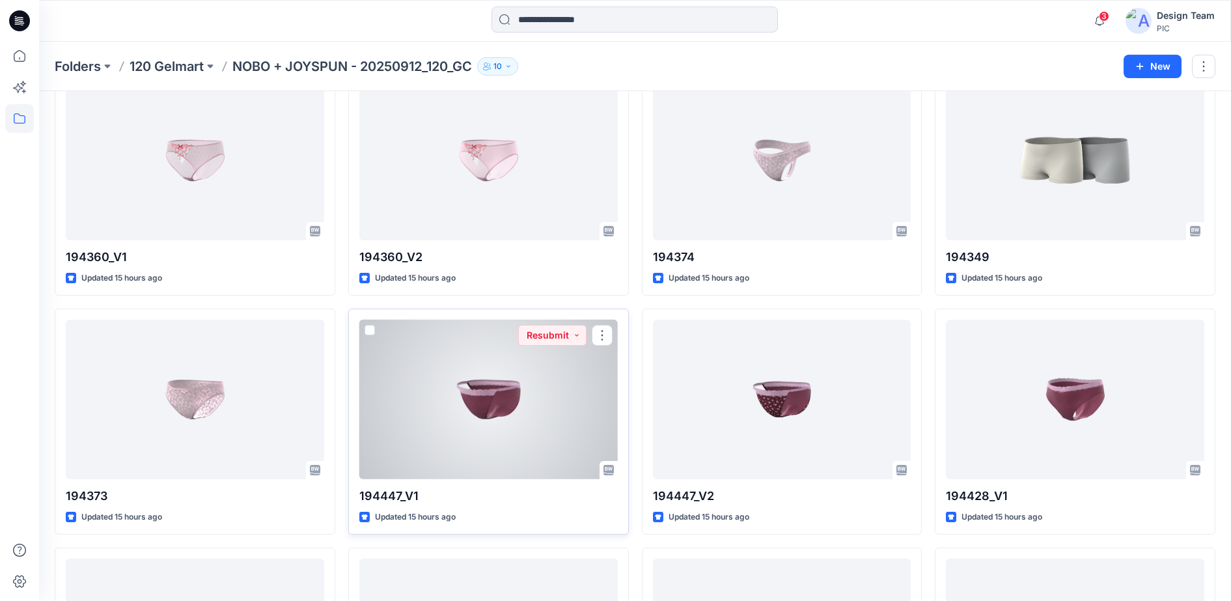
scroll to position [311, 0]
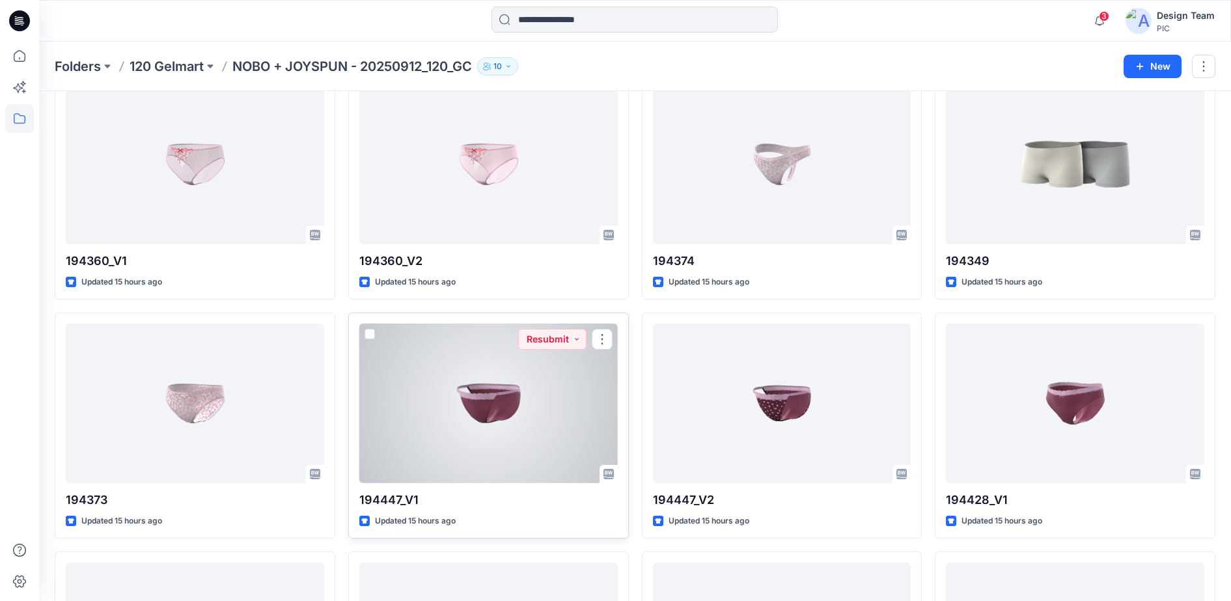
click at [479, 400] on div at bounding box center [488, 402] width 258 height 159
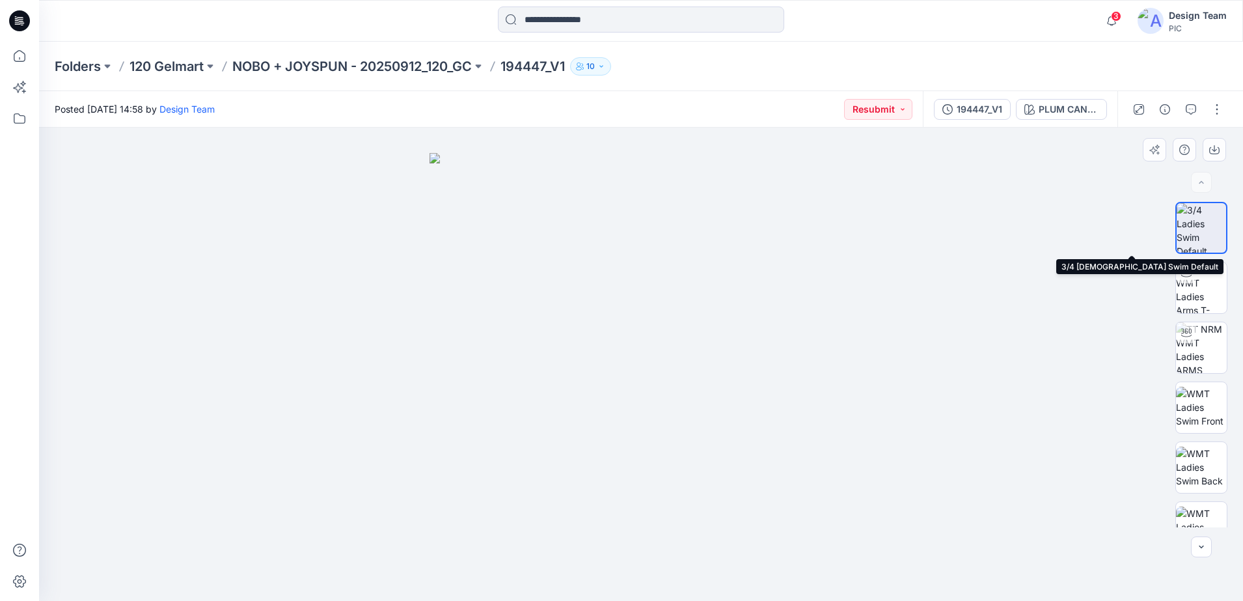
click at [1196, 238] on img at bounding box center [1201, 227] width 49 height 49
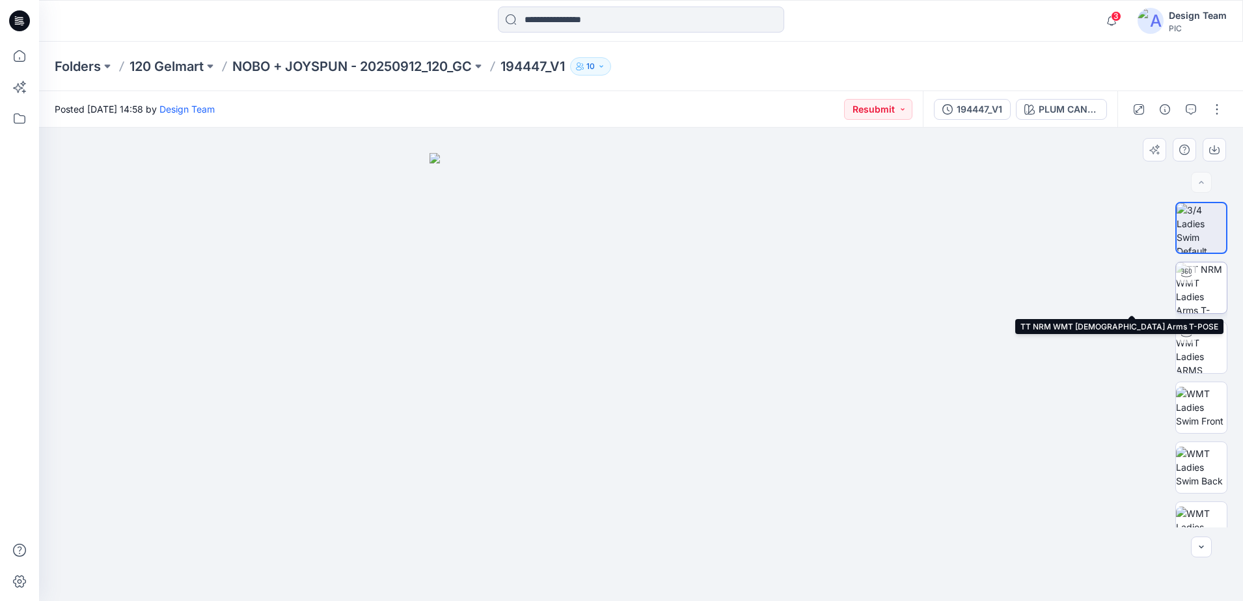
click at [1198, 279] on img at bounding box center [1201, 287] width 51 height 51
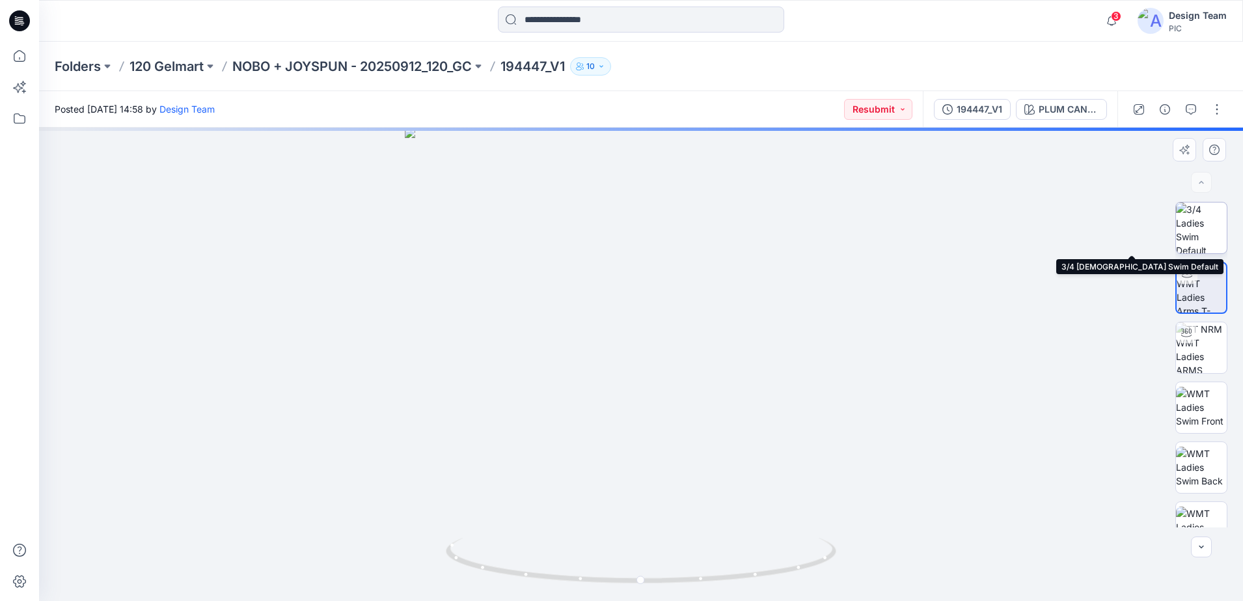
click at [1185, 237] on img at bounding box center [1201, 227] width 51 height 51
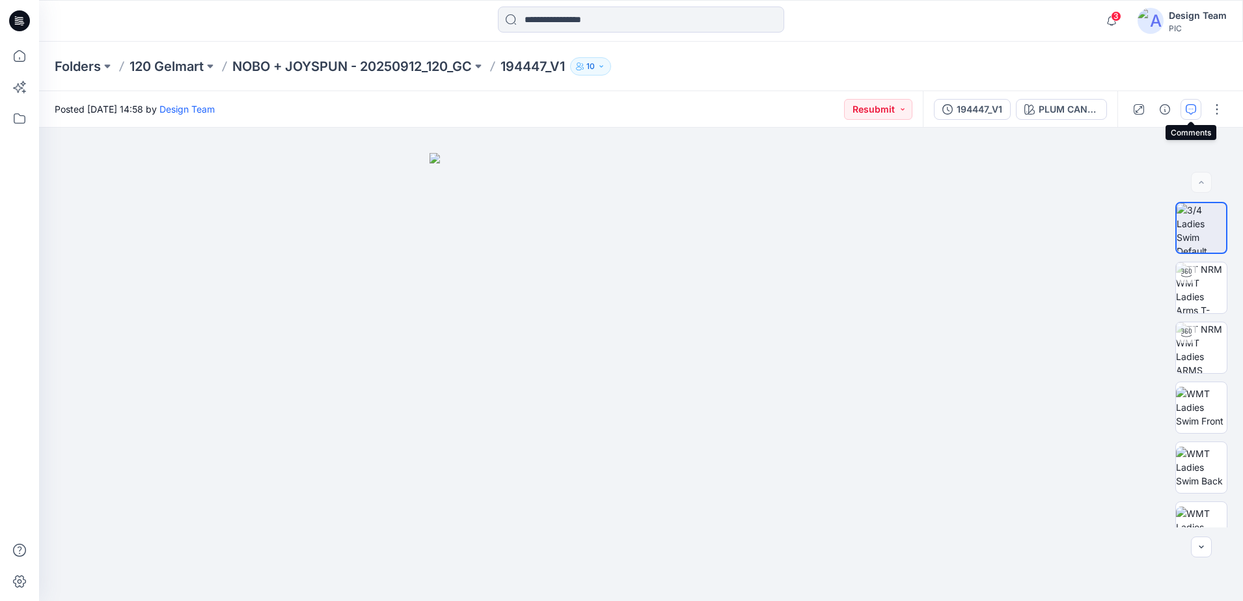
click at [1194, 111] on icon "button" at bounding box center [1191, 109] width 10 height 10
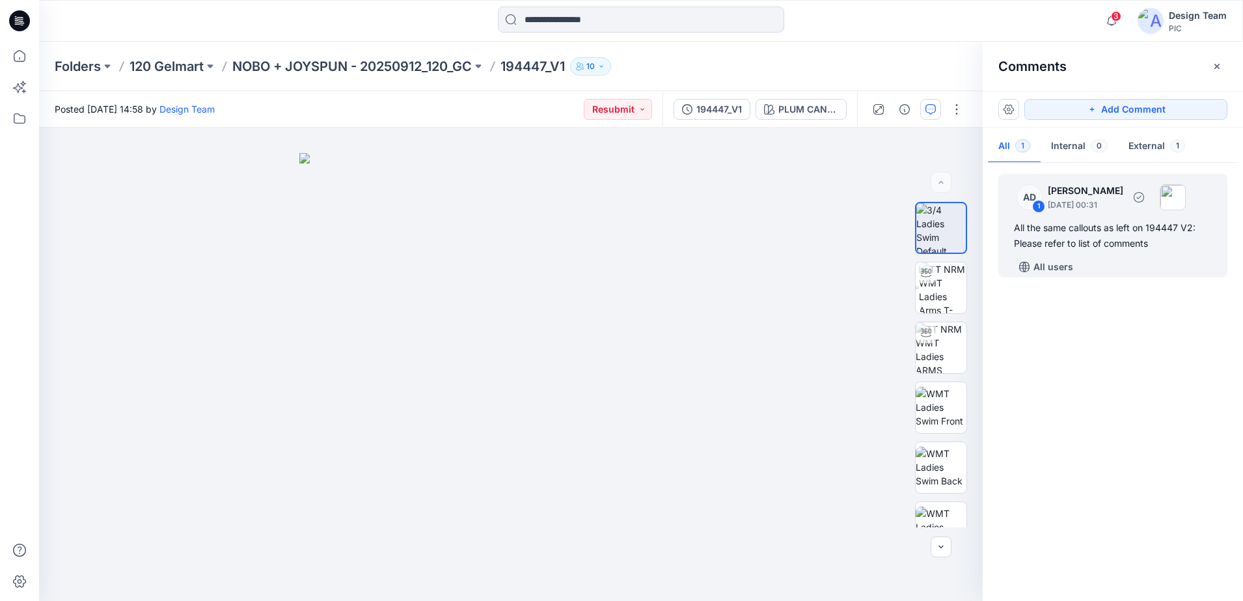
click at [1043, 200] on div "AD 1 [PERSON_NAME] [DATE] 00:31" at bounding box center [1096, 197] width 180 height 36
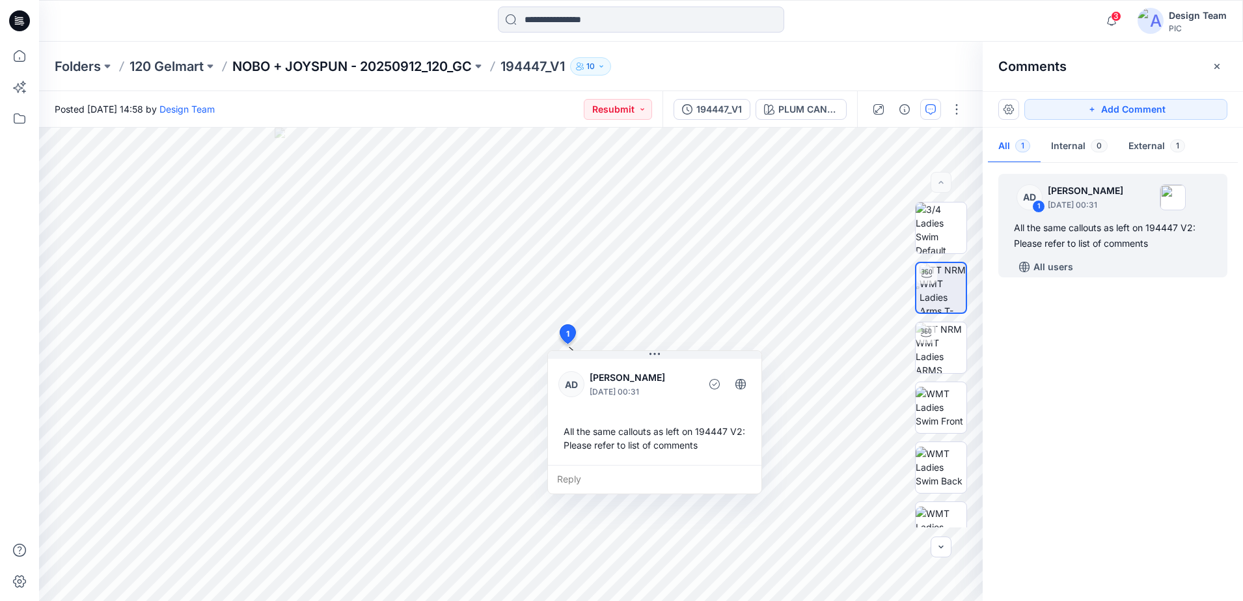
click at [378, 66] on p "NOBO + JOYSPUN - 20250912_120_GC" at bounding box center [352, 66] width 240 height 18
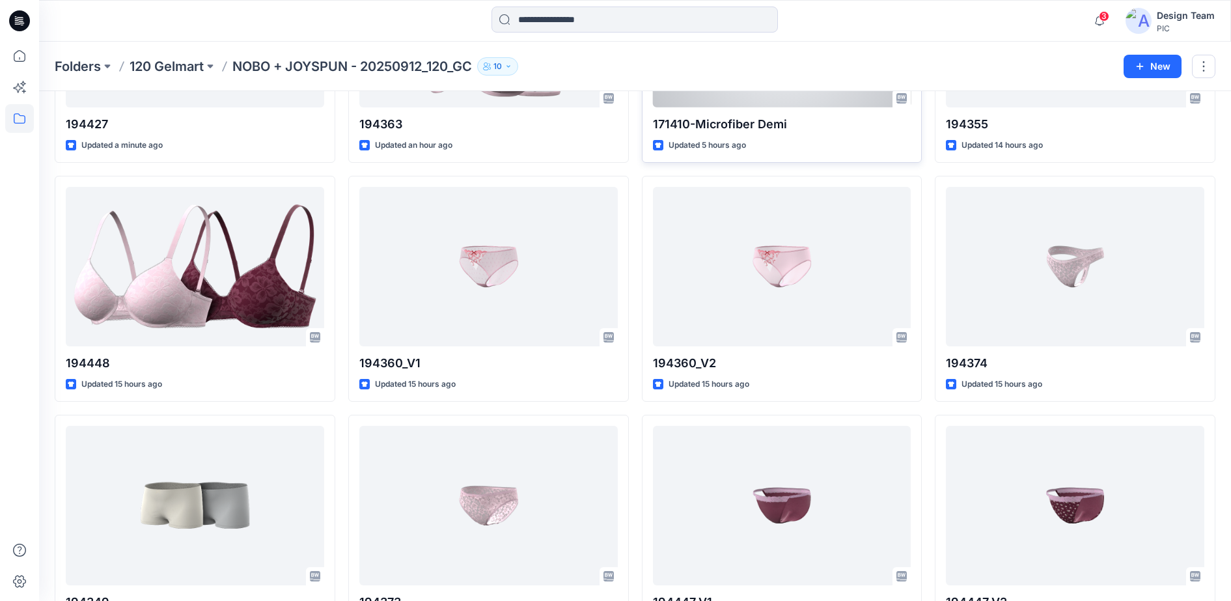
scroll to position [244, 0]
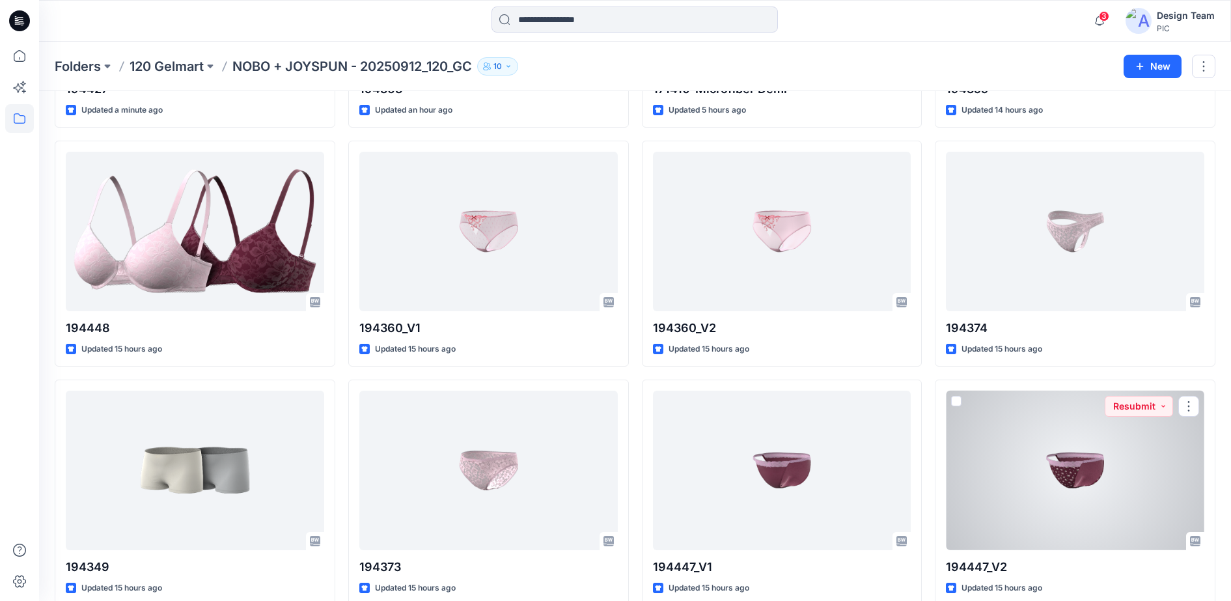
click at [1075, 459] on div at bounding box center [1075, 470] width 258 height 159
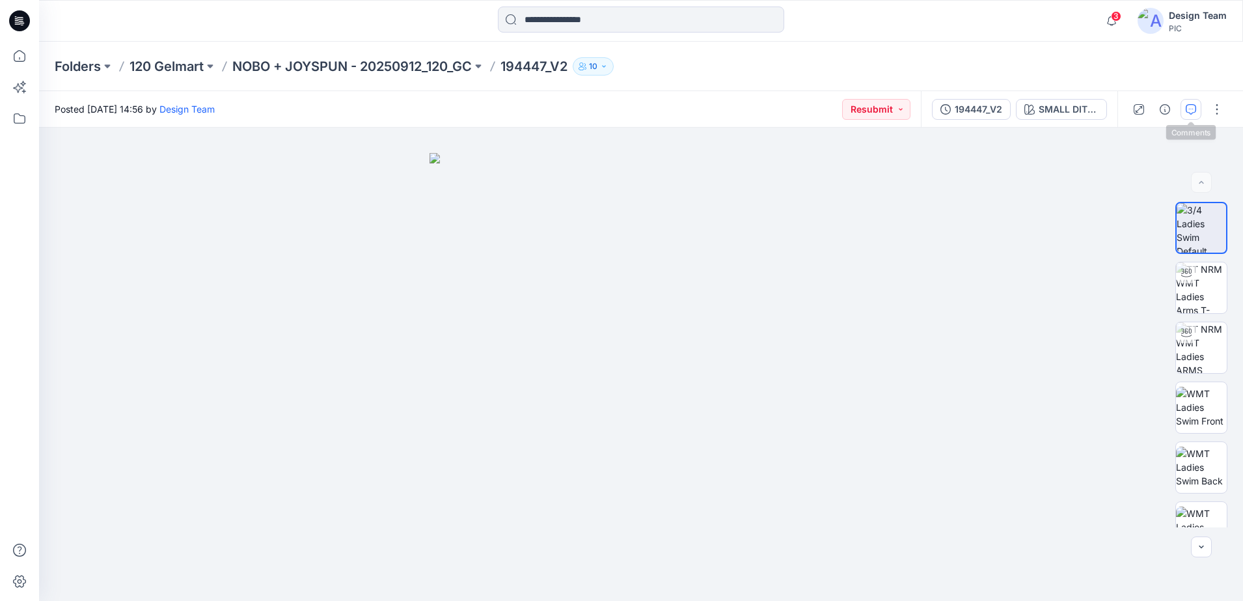
click at [1189, 113] on icon "button" at bounding box center [1191, 109] width 10 height 10
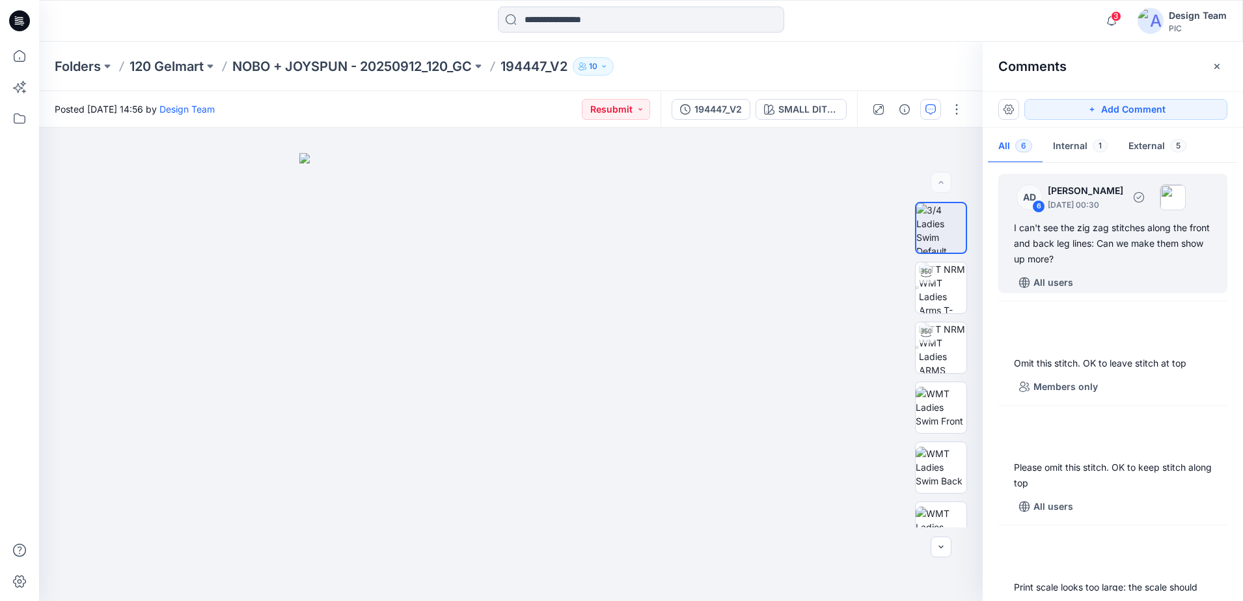
click at [1101, 273] on div "All users" at bounding box center [1120, 282] width 213 height 21
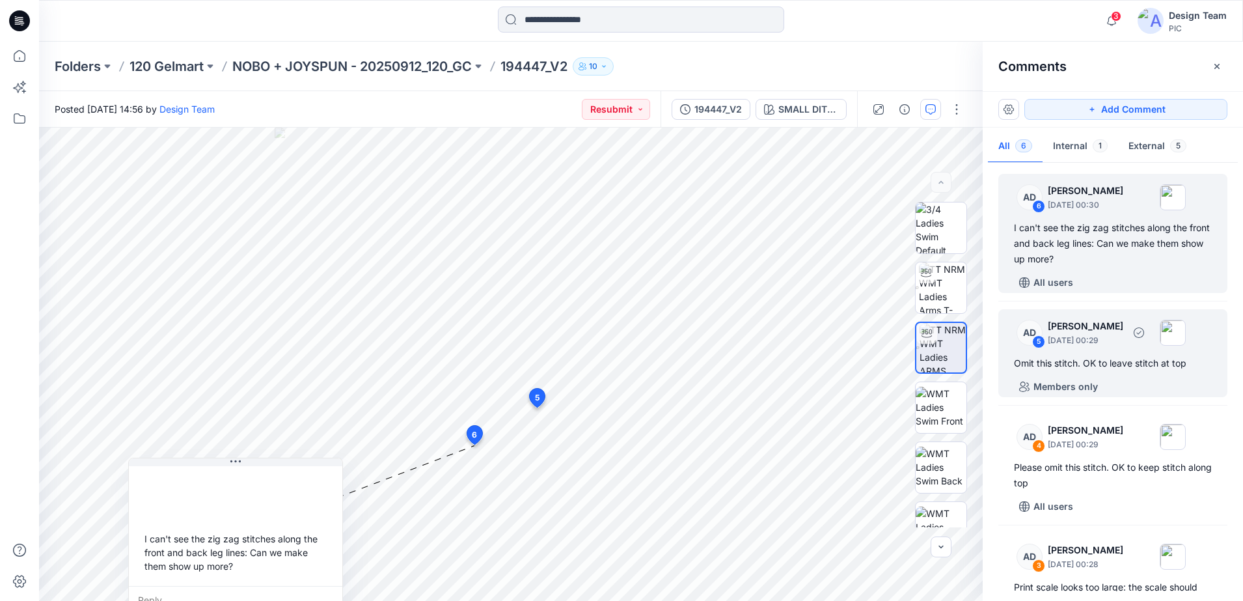
click at [1041, 324] on div "AD 5" at bounding box center [1030, 333] width 26 height 26
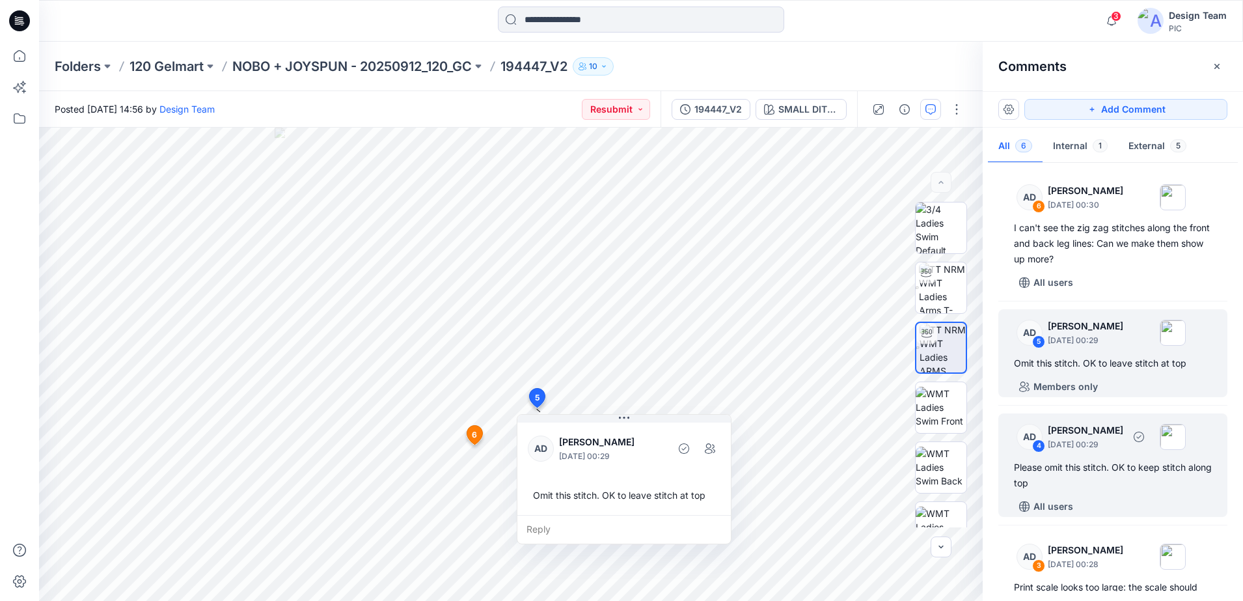
click at [1033, 437] on div "AD" at bounding box center [1030, 437] width 26 height 26
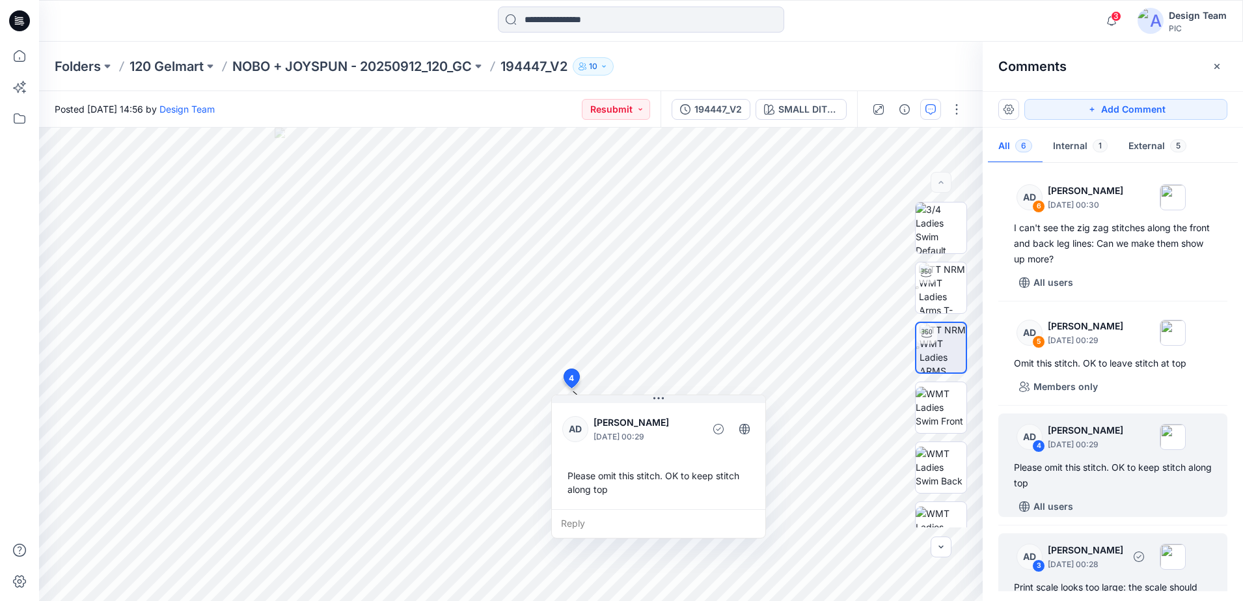
click at [1038, 562] on div "3" at bounding box center [1038, 565] width 13 height 13
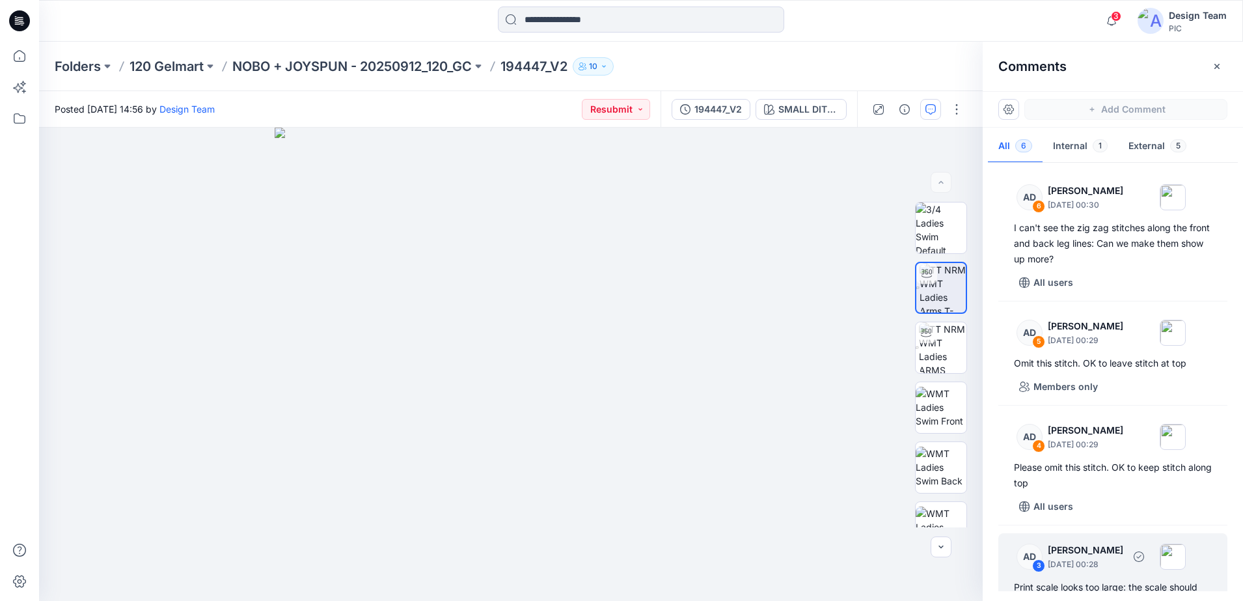
scroll to position [61, 0]
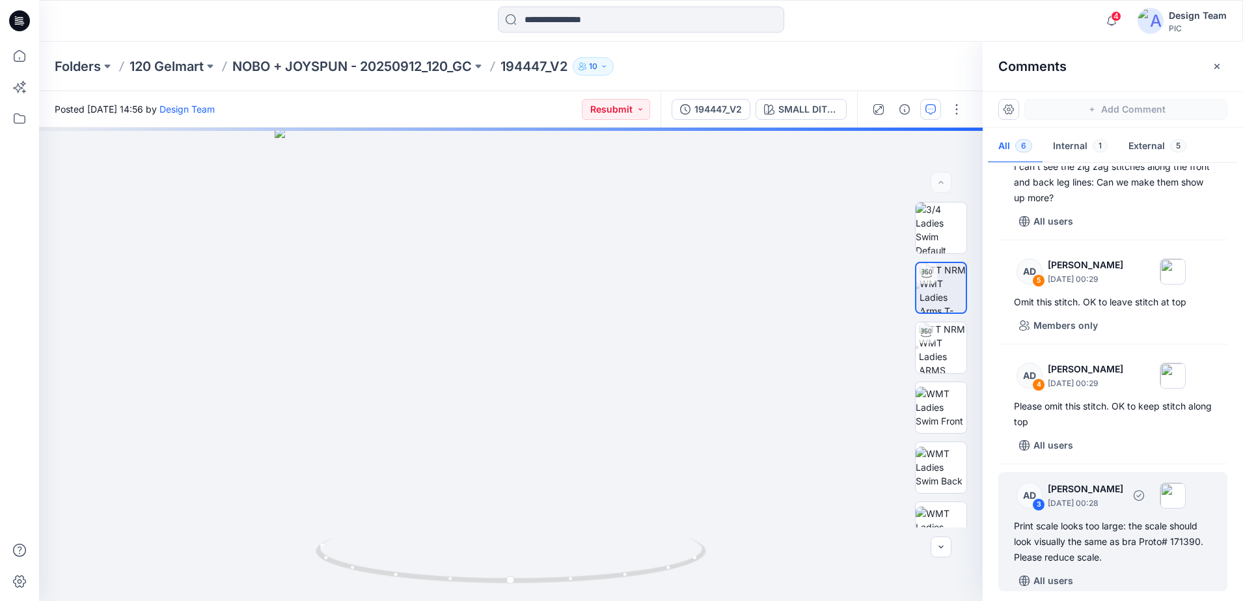
click at [1036, 495] on div "AD" at bounding box center [1030, 495] width 26 height 26
click at [1031, 497] on div "AD" at bounding box center [1030, 495] width 26 height 26
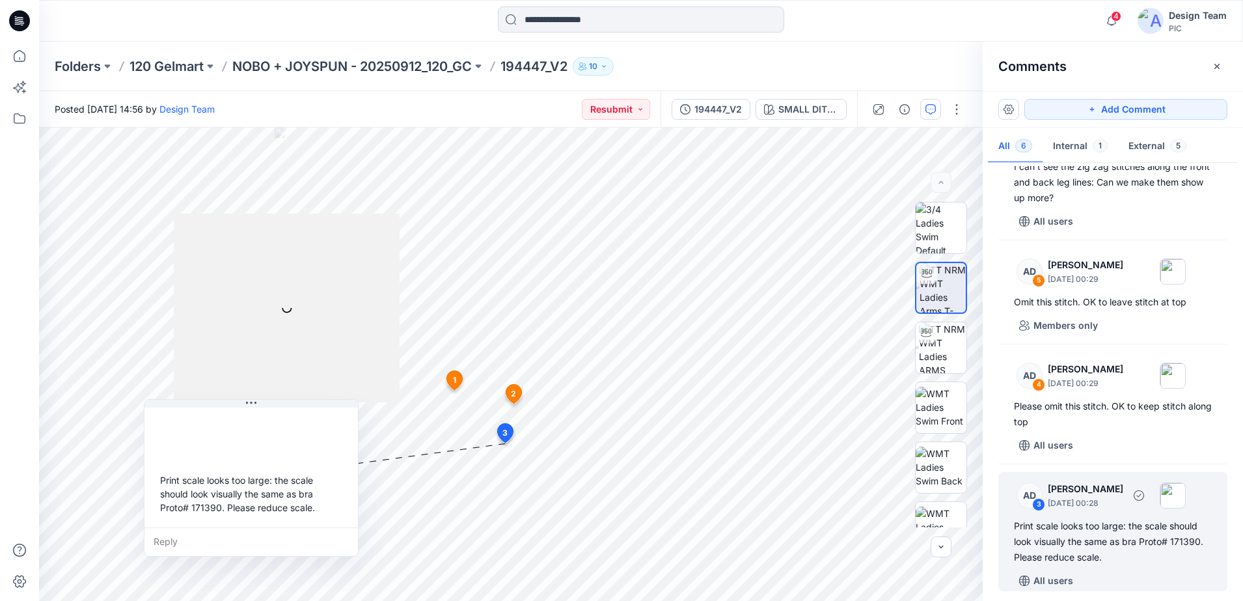
click at [1045, 502] on div "3" at bounding box center [1038, 504] width 13 height 13
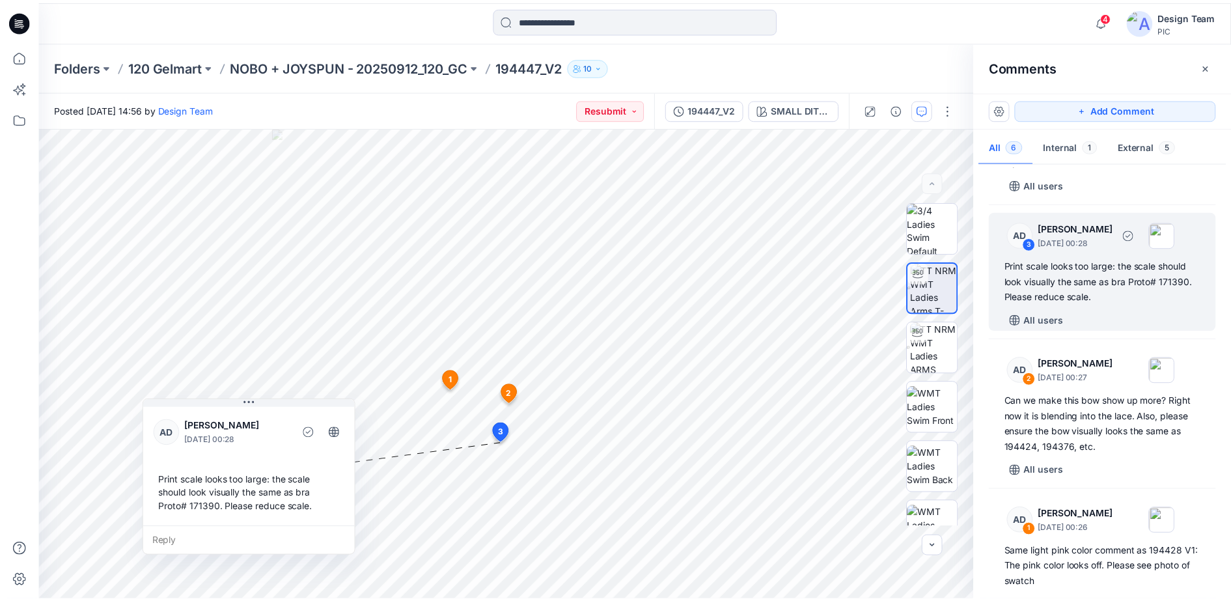
scroll to position [355, 0]
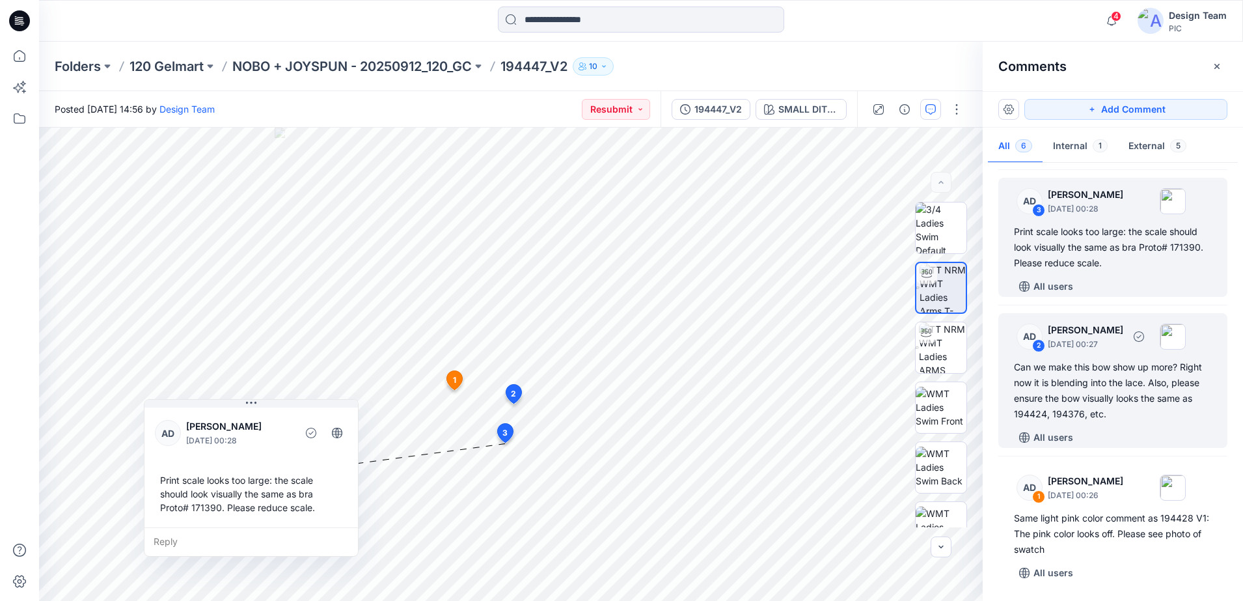
click at [1036, 346] on div "2" at bounding box center [1038, 345] width 13 height 13
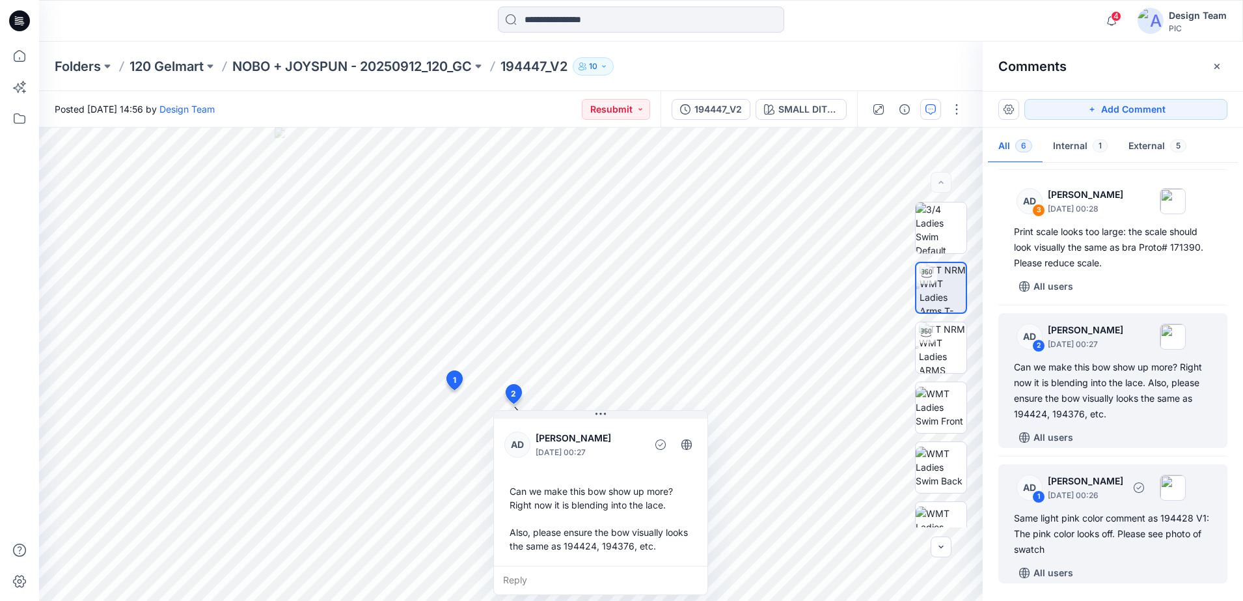
click at [1031, 497] on div "AD" at bounding box center [1030, 487] width 26 height 26
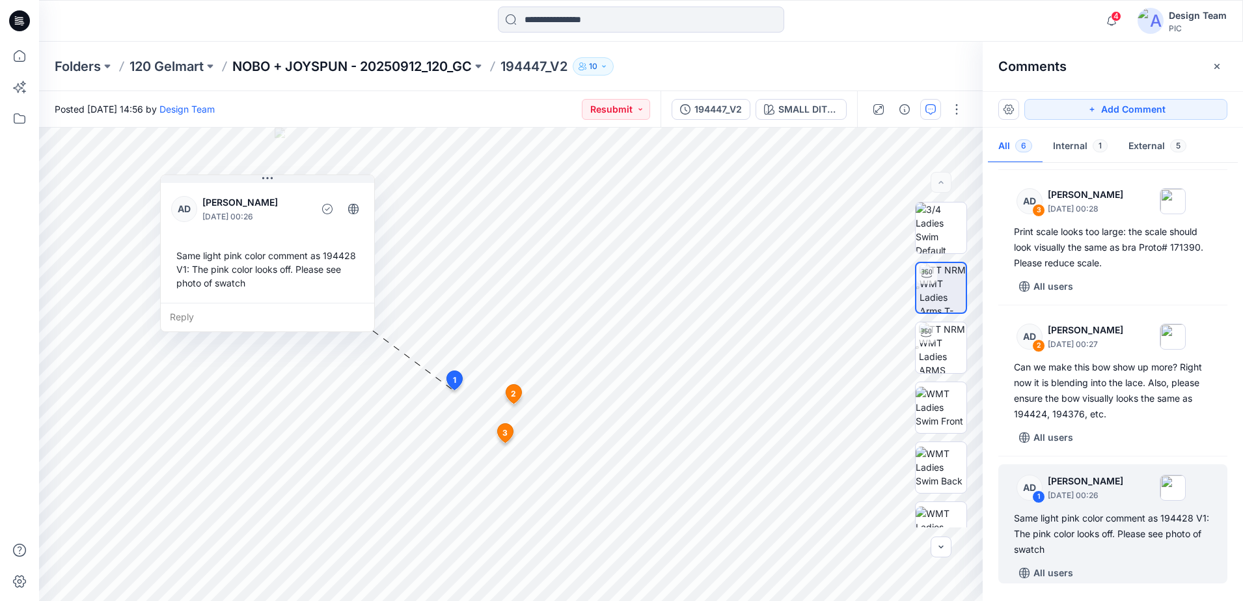
click at [417, 70] on p "NOBO + JOYSPUN - 20250912_120_GC" at bounding box center [352, 66] width 240 height 18
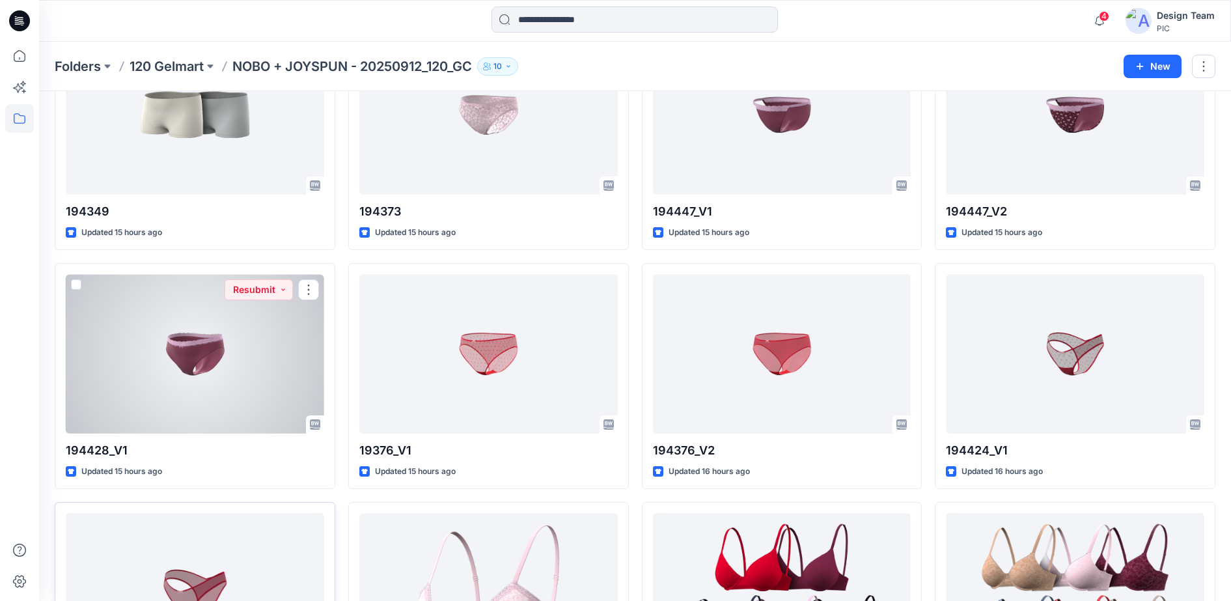
scroll to position [651, 0]
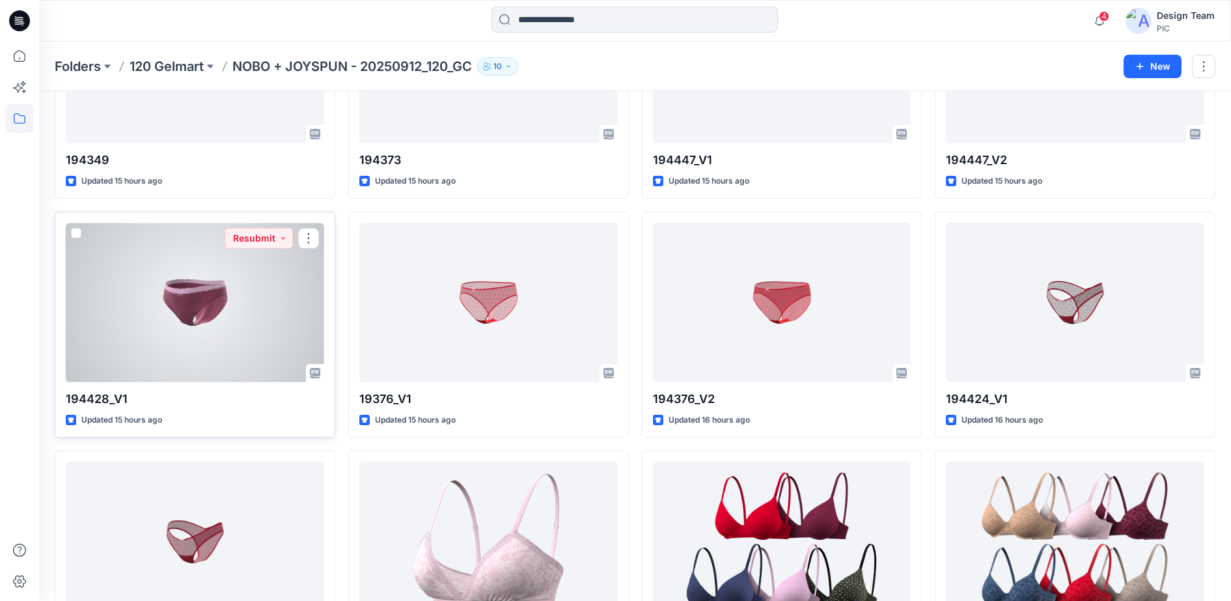
click at [212, 299] on div at bounding box center [195, 302] width 258 height 159
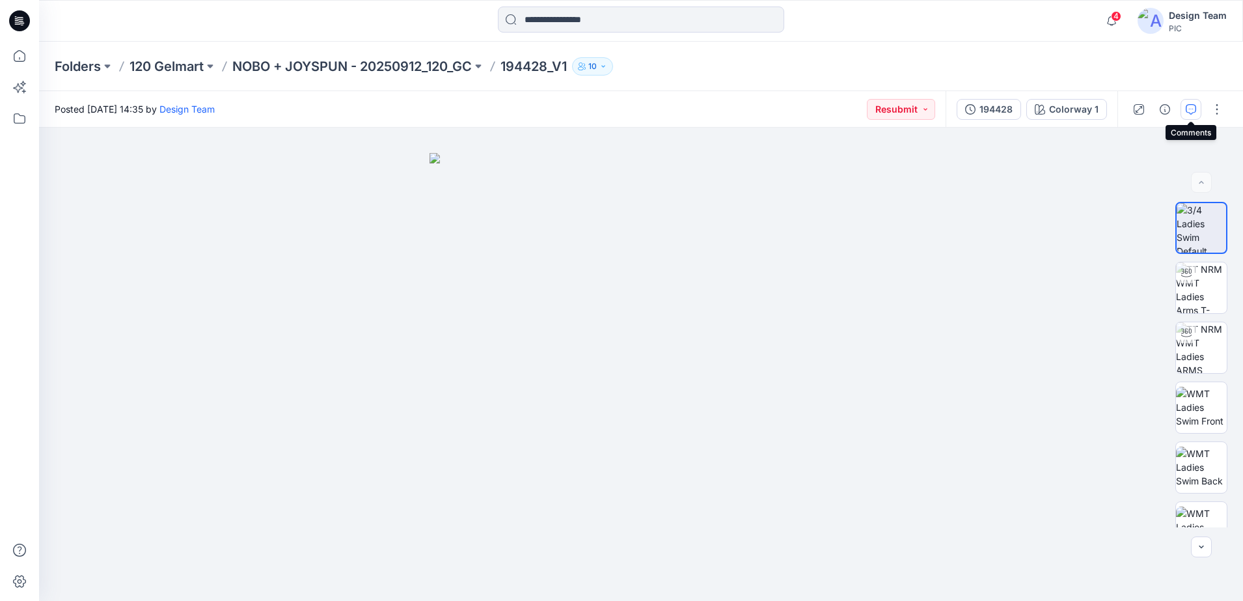
click at [1191, 107] on icon "button" at bounding box center [1191, 109] width 10 height 10
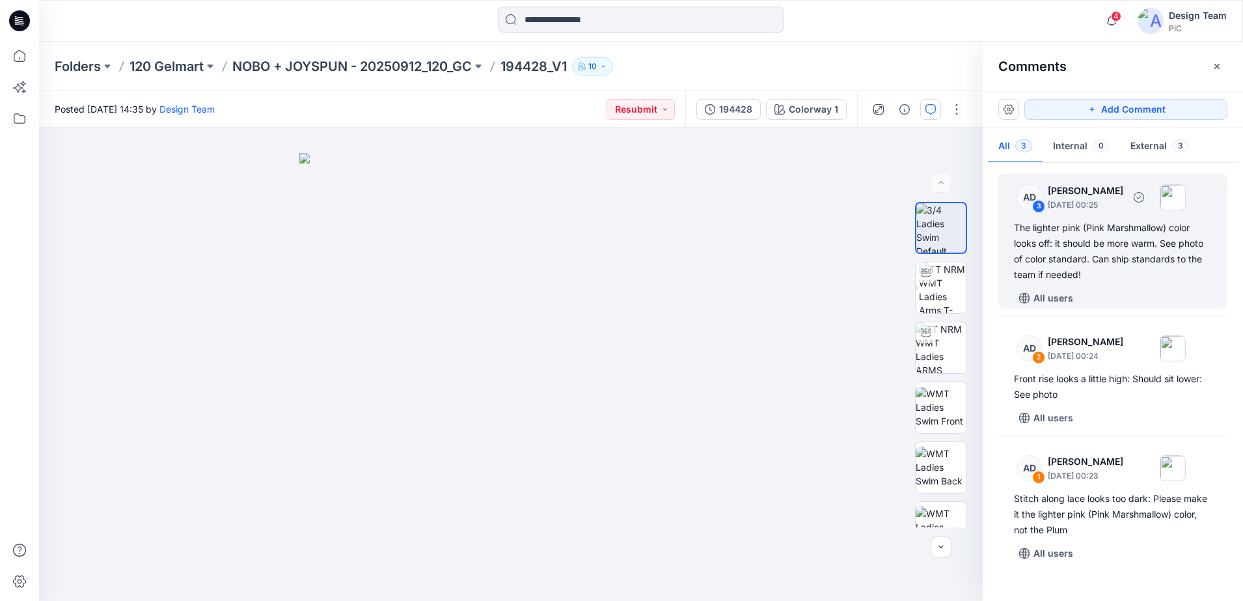
drag, startPoint x: 1032, startPoint y: 199, endPoint x: 1024, endPoint y: 199, distance: 7.8
click at [1024, 199] on div "AD" at bounding box center [1030, 197] width 26 height 26
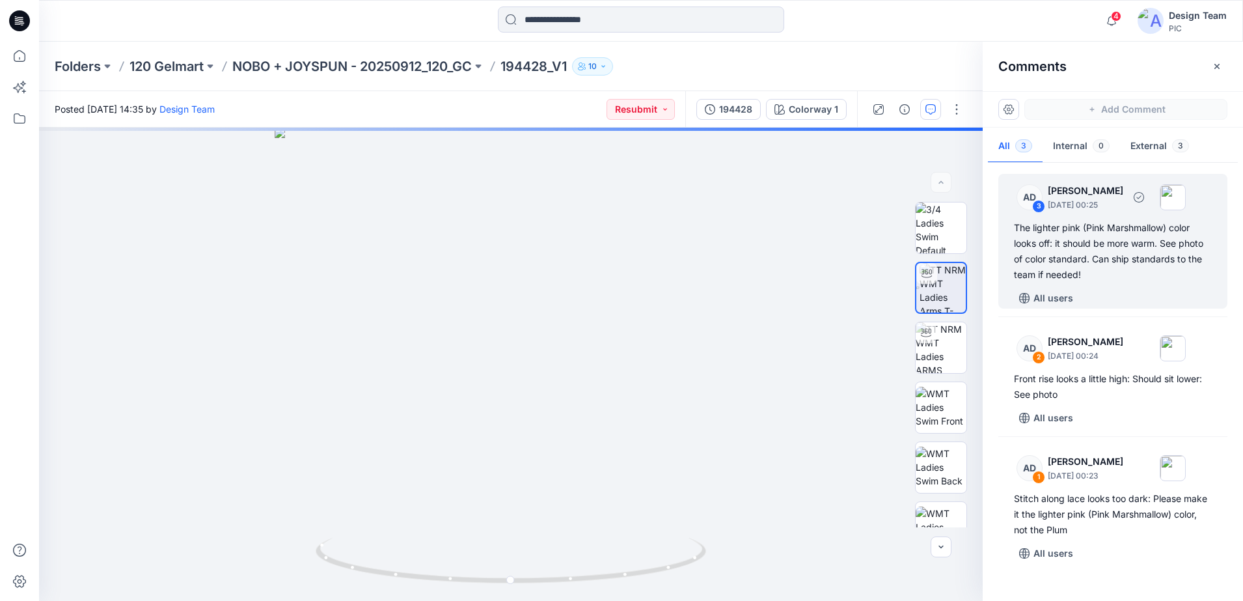
drag, startPoint x: 1024, startPoint y: 199, endPoint x: 1036, endPoint y: 198, distance: 11.1
click at [1036, 198] on div "AD" at bounding box center [1030, 197] width 26 height 26
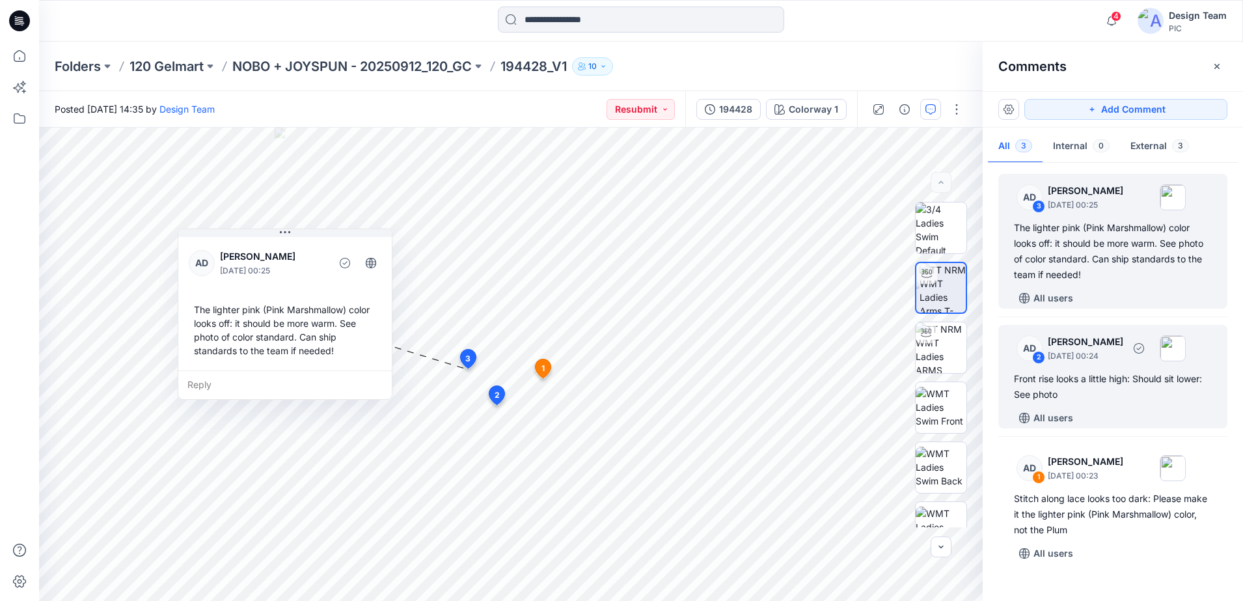
click at [1030, 355] on div "AD" at bounding box center [1030, 348] width 26 height 26
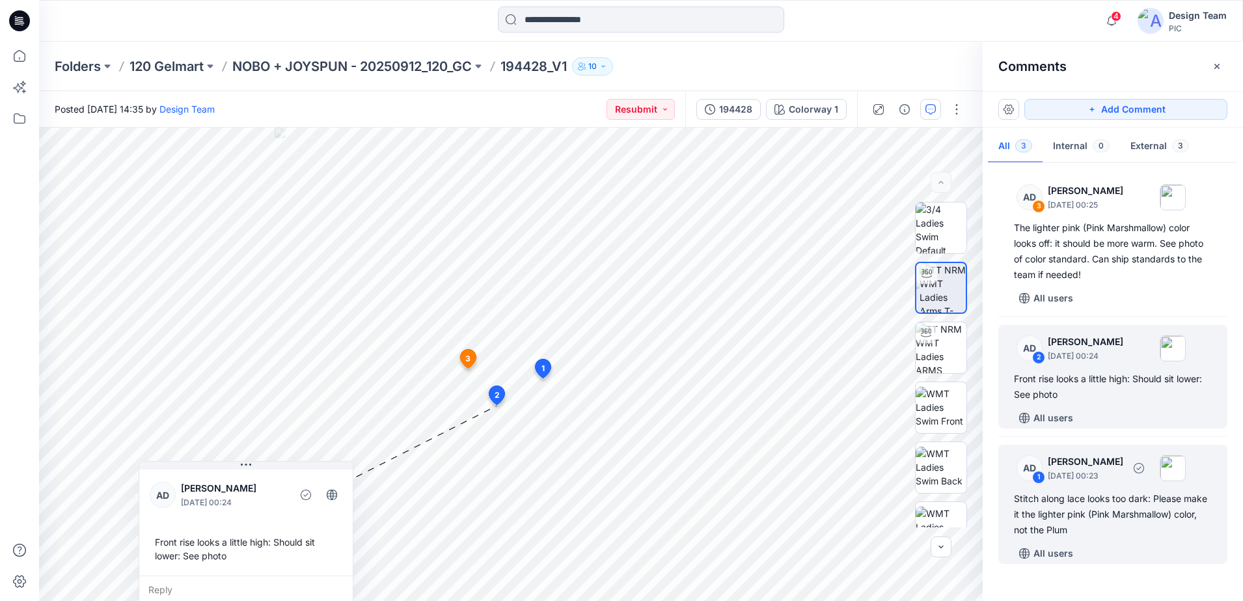
click at [1032, 475] on div "1" at bounding box center [1038, 477] width 13 height 13
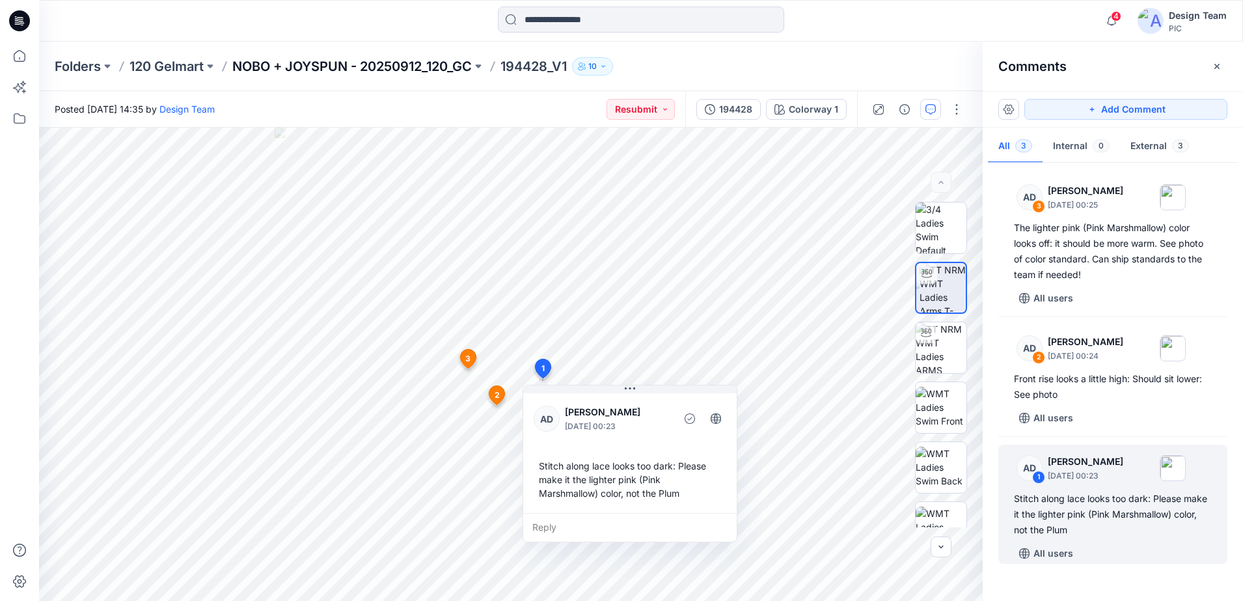
click at [416, 67] on p "NOBO + JOYSPUN - 20250912_120_GC" at bounding box center [352, 66] width 240 height 18
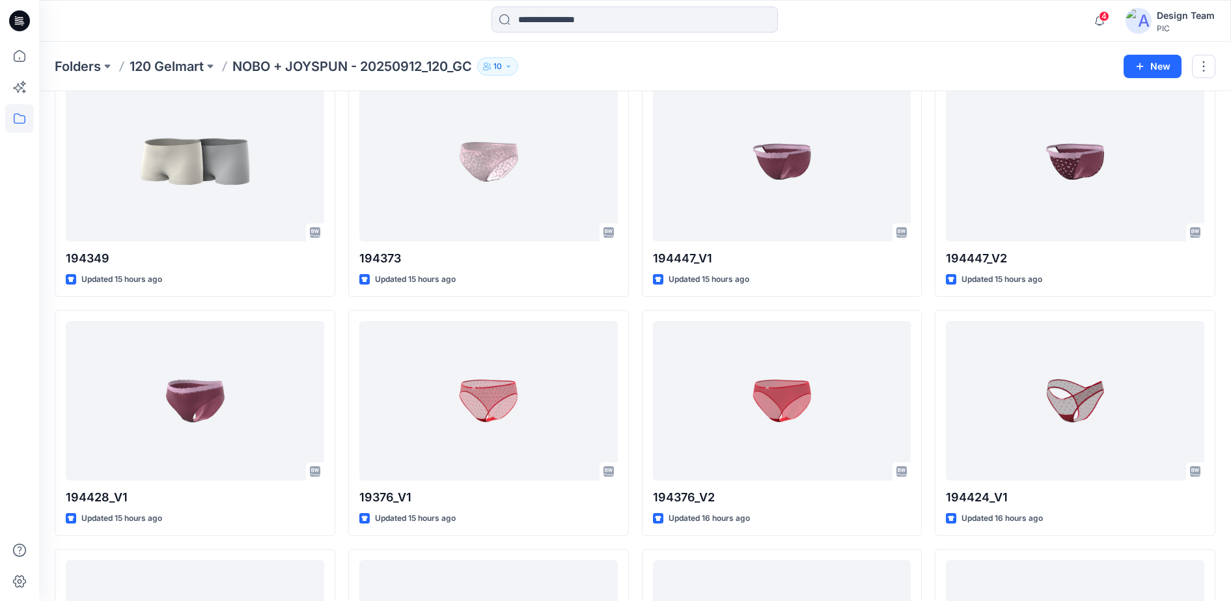
scroll to position [570, 0]
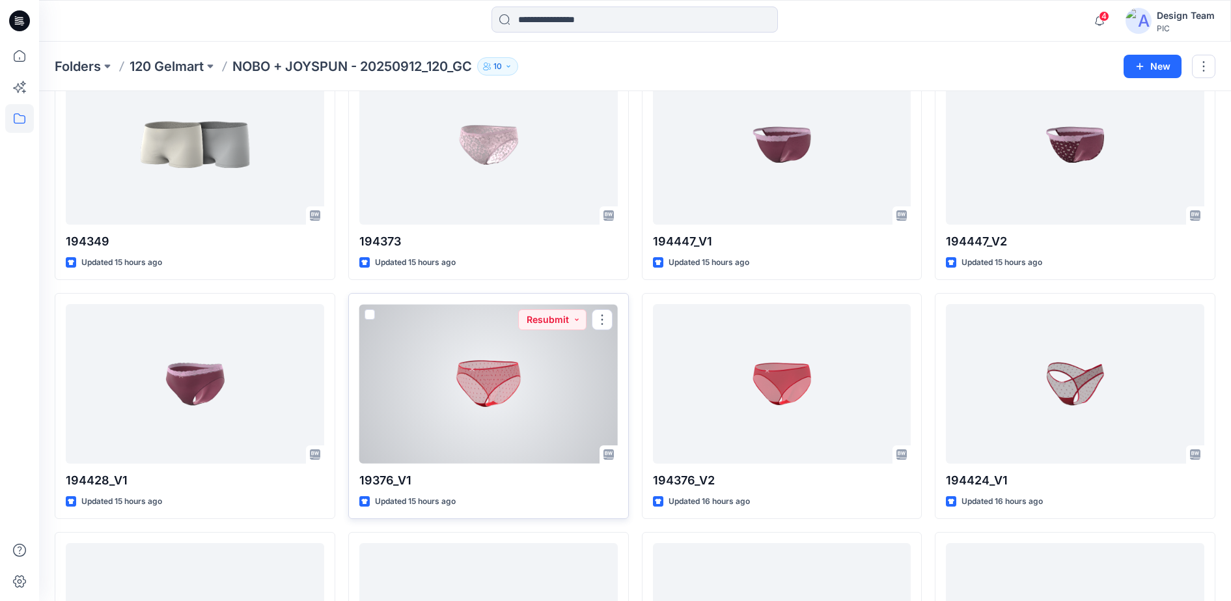
click at [476, 387] on div at bounding box center [488, 383] width 258 height 159
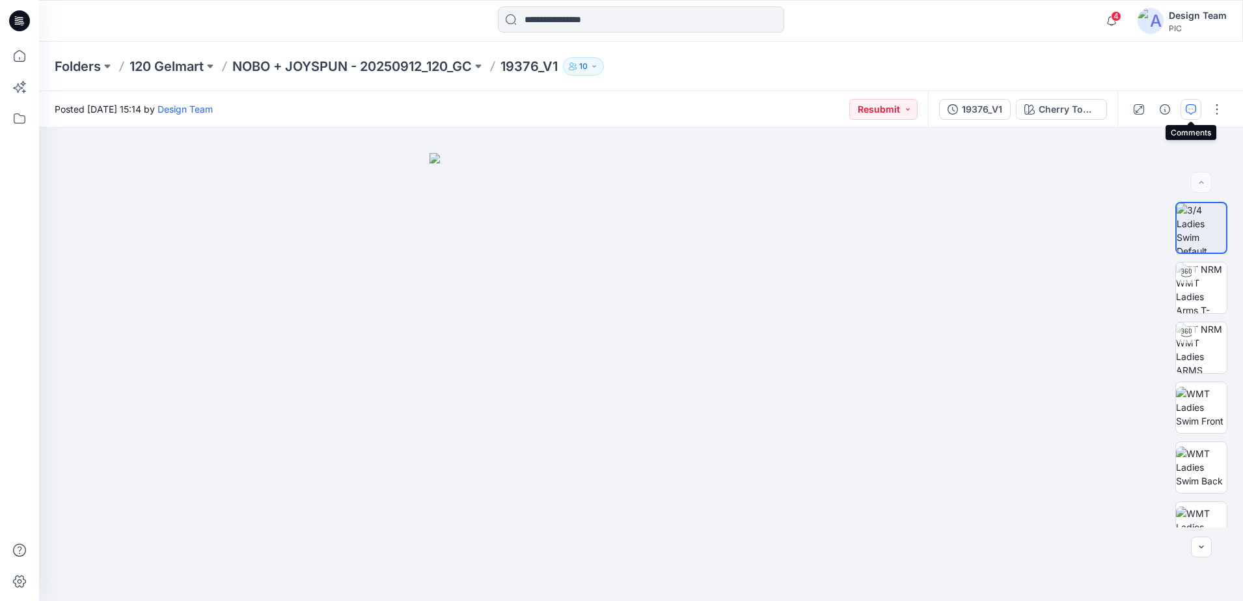
click at [1189, 106] on icon "button" at bounding box center [1191, 109] width 10 height 10
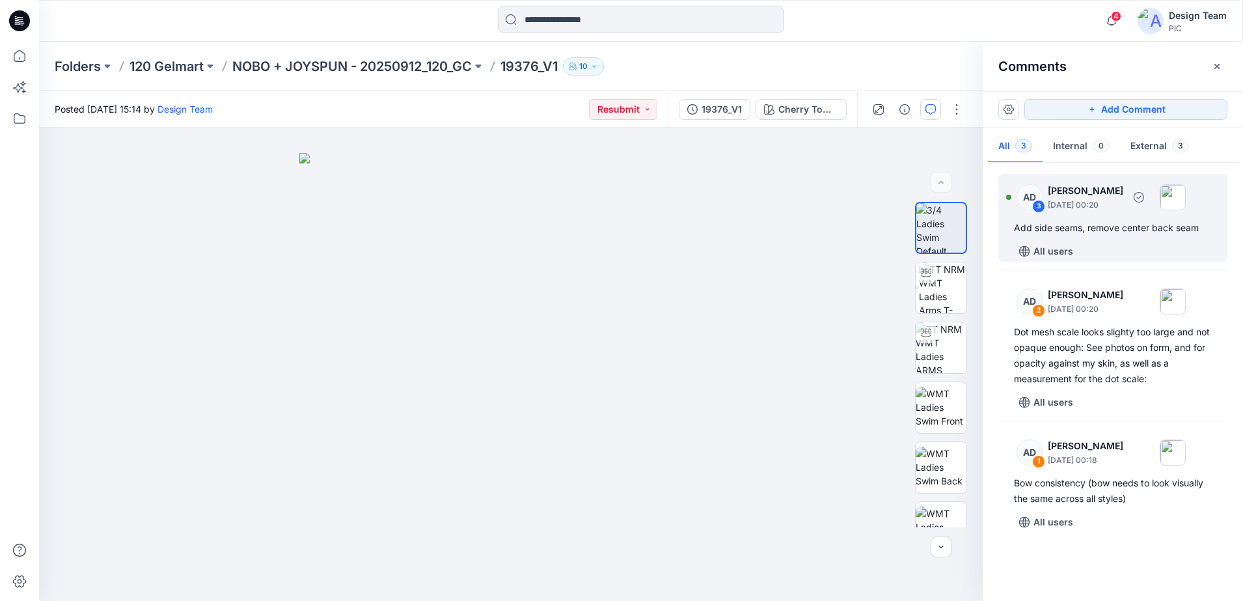
click at [1045, 206] on div "3" at bounding box center [1038, 206] width 13 height 13
click at [1031, 200] on div "AD" at bounding box center [1030, 197] width 26 height 26
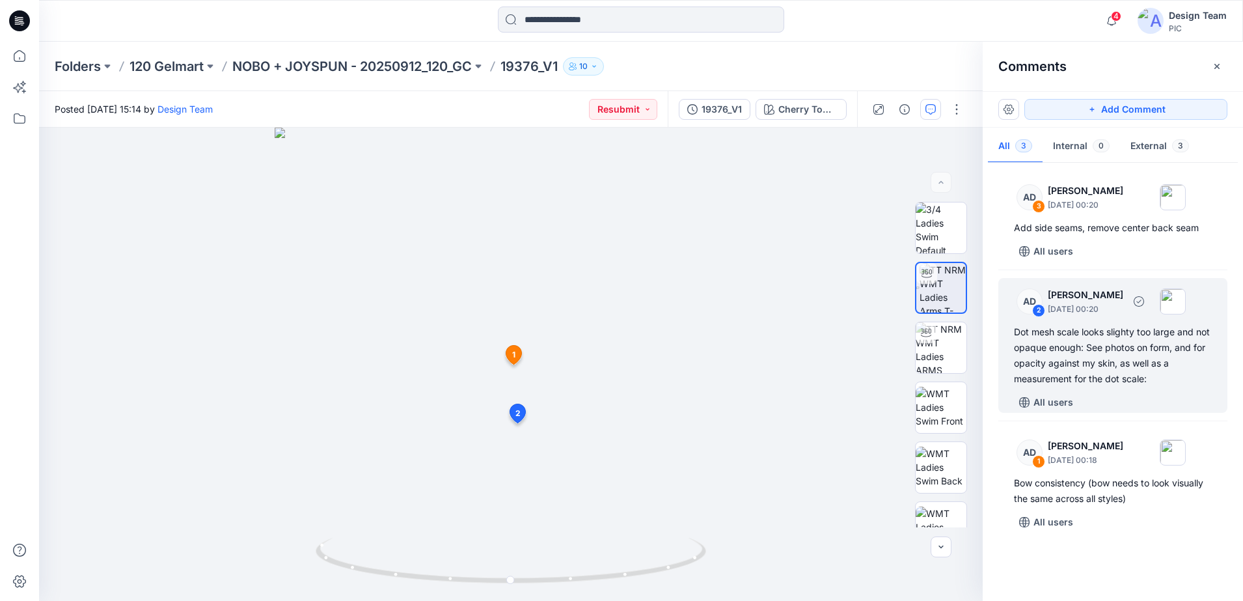
click at [1034, 307] on div "2" at bounding box center [1038, 310] width 13 height 13
